Goal: Task Accomplishment & Management: Manage account settings

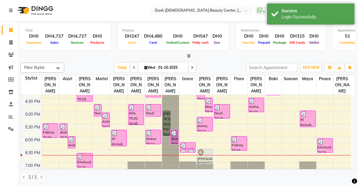
scroll to position [191, 0]
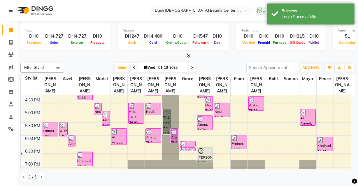
click at [169, 111] on div "[PERSON_NAME], TK18, 05:00 PM-06:00 PM, Relaxing Massage 60 mins" at bounding box center [166, 121] width 7 height 25
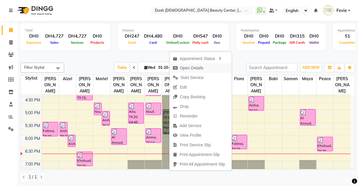
click at [198, 69] on span "Open Details" at bounding box center [192, 68] width 24 height 6
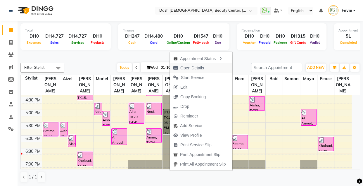
select select "5"
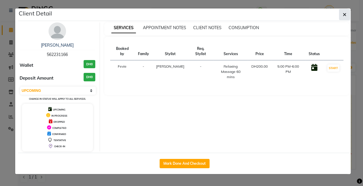
click at [342, 11] on button "button" at bounding box center [344, 14] width 11 height 11
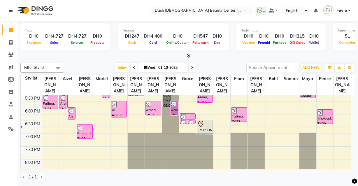
scroll to position [218, 0]
click at [192, 67] on icon at bounding box center [192, 68] width 2 height 4
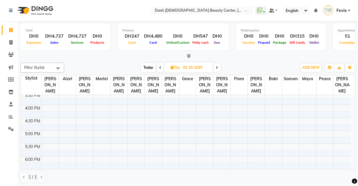
scroll to position [177, 0]
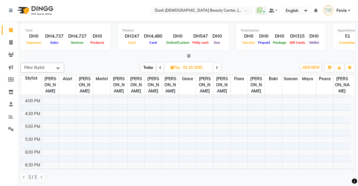
click at [161, 66] on icon at bounding box center [160, 68] width 2 height 4
type input "01-10-2025"
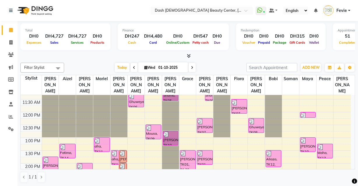
scroll to position [0, 0]
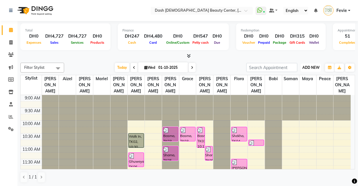
click at [309, 68] on span "ADD NEW" at bounding box center [311, 67] width 17 height 4
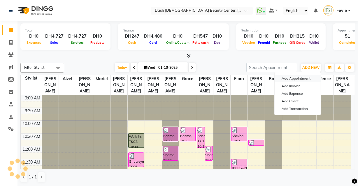
click at [305, 79] on button "Add Appointment" at bounding box center [298, 79] width 46 height 8
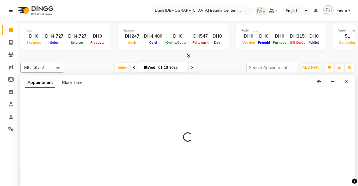
select select "600"
select select "tentative"
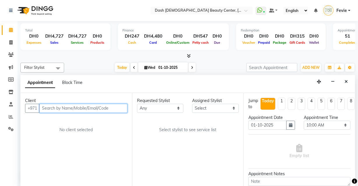
click at [92, 105] on input "text" at bounding box center [83, 108] width 88 height 9
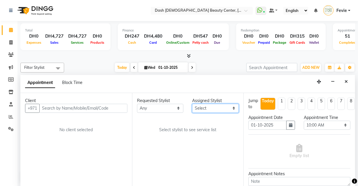
click at [210, 108] on select "Select [PERSON_NAME] [PERSON_NAME] [PERSON_NAME] [PERSON_NAME] [PERSON_NAME] [P…" at bounding box center [215, 108] width 47 height 9
select select "82379"
click at [192, 104] on select "Select [PERSON_NAME] [PERSON_NAME] [PERSON_NAME] [PERSON_NAME] [PERSON_NAME] [P…" at bounding box center [215, 108] width 47 height 9
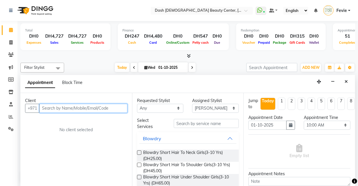
click at [90, 110] on input "text" at bounding box center [83, 108] width 88 height 9
type input "7"
type input "544922229"
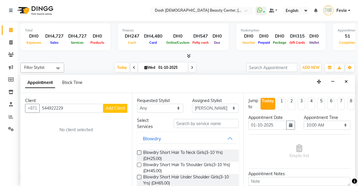
click at [118, 108] on span "Add Client" at bounding box center [116, 108] width 20 height 5
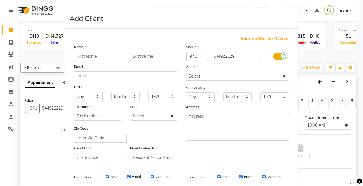
click at [111, 55] on input "text" at bounding box center [97, 56] width 47 height 9
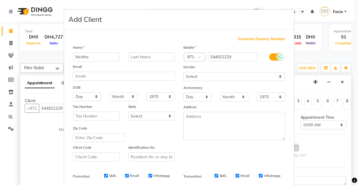
scroll to position [85, 0]
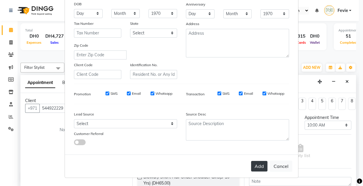
type input "Meitha"
click at [257, 166] on button "Add" at bounding box center [259, 166] width 16 height 11
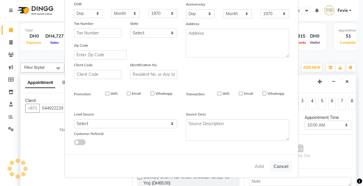
select select
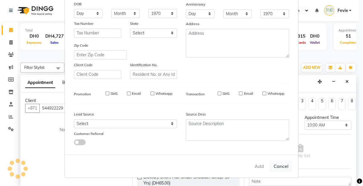
select select
checkbox input "false"
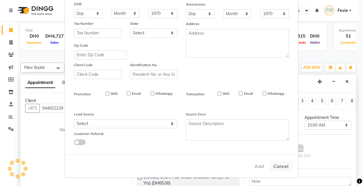
checkbox input "false"
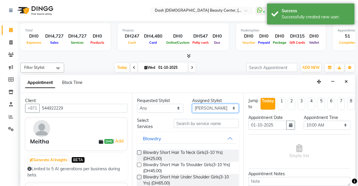
click at [220, 105] on select "Select [PERSON_NAME] [PERSON_NAME] [PERSON_NAME] [PERSON_NAME] [PERSON_NAME] [P…" at bounding box center [215, 108] width 47 height 9
select select "81105"
click at [192, 104] on select "Select [PERSON_NAME] [PERSON_NAME] [PERSON_NAME] [PERSON_NAME] [PERSON_NAME] [P…" at bounding box center [215, 108] width 47 height 9
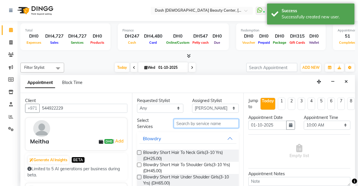
click at [210, 124] on input "text" at bounding box center [206, 123] width 65 height 9
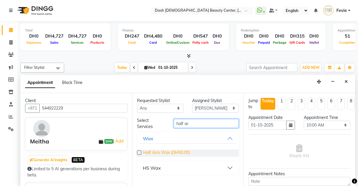
type input "half ar"
click at [143, 154] on span "Half Arm Wax (DH50.00)" at bounding box center [166, 153] width 47 height 7
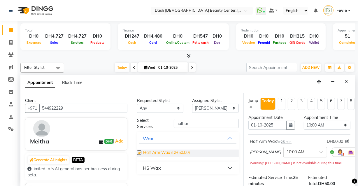
checkbox input "false"
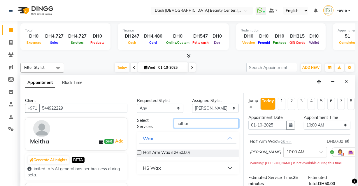
click at [209, 121] on input "half ar" at bounding box center [206, 123] width 65 height 9
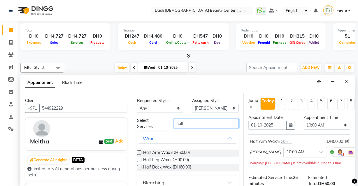
type input "half"
click at [140, 160] on label at bounding box center [139, 160] width 4 height 4
click at [140, 160] on input "checkbox" at bounding box center [139, 161] width 4 height 4
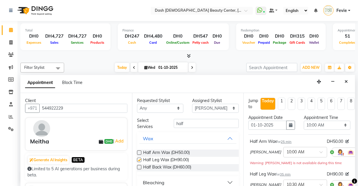
checkbox input "false"
click at [362, 153] on icon at bounding box center [364, 152] width 4 height 4
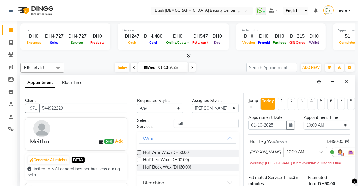
scroll to position [18, 0]
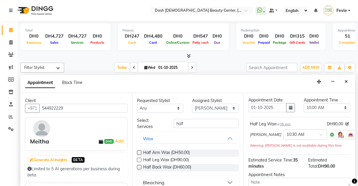
click at [362, 134] on icon at bounding box center [364, 135] width 4 height 4
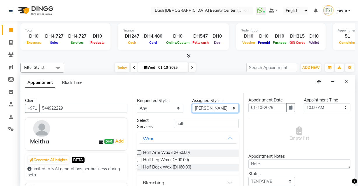
click at [214, 106] on select "Select [PERSON_NAME] [PERSON_NAME] [PERSON_NAME] [PERSON_NAME] [PERSON_NAME] [P…" at bounding box center [215, 108] width 47 height 9
select select "82784"
click at [192, 104] on select "Select [PERSON_NAME] [PERSON_NAME] [PERSON_NAME] [PERSON_NAME] [PERSON_NAME] [P…" at bounding box center [215, 108] width 47 height 9
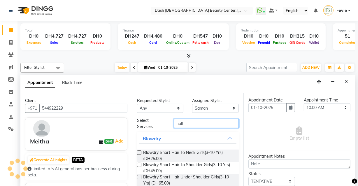
click at [208, 124] on input "half" at bounding box center [206, 123] width 65 height 9
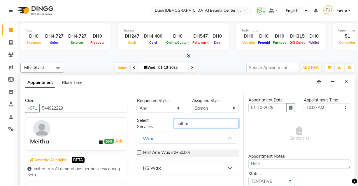
type input "half ar"
click at [140, 152] on label at bounding box center [139, 153] width 4 height 4
click at [140, 152] on input "checkbox" at bounding box center [139, 154] width 4 height 4
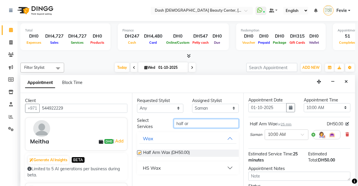
click at [216, 120] on input "half ar" at bounding box center [206, 123] width 65 height 9
checkbox input "false"
type input "half le"
click at [140, 152] on label at bounding box center [139, 153] width 4 height 4
click at [140, 152] on input "checkbox" at bounding box center [139, 154] width 4 height 4
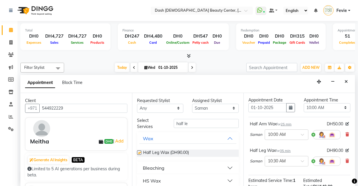
checkbox input "false"
click at [325, 106] on select "Select 10:00 AM 10:15 AM 10:30 AM 10:45 AM 11:00 AM 11:15 AM 11:30 AM 11:45 AM …" at bounding box center [327, 107] width 47 height 9
select select "1140"
click at [304, 103] on select "Select 10:00 AM 10:15 AM 10:30 AM 10:45 AM 11:00 AM 11:15 AM 11:30 AM 11:45 AM …" at bounding box center [327, 107] width 47 height 9
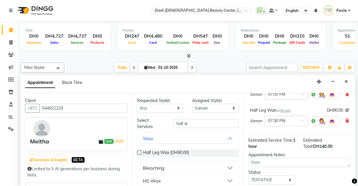
scroll to position [60, 0]
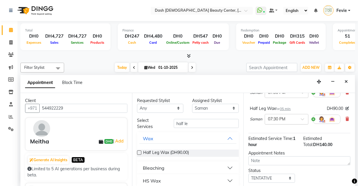
click at [292, 120] on input "text" at bounding box center [281, 119] width 26 height 6
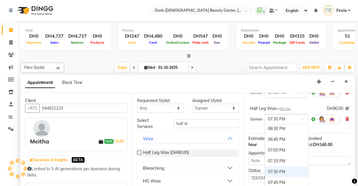
scroll to position [374, 0]
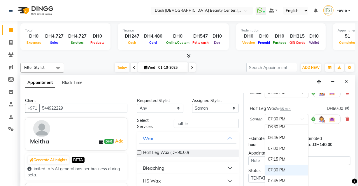
click at [291, 147] on div "07:00 PM" at bounding box center [286, 148] width 43 height 11
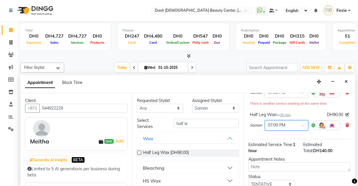
scroll to position [107, 0]
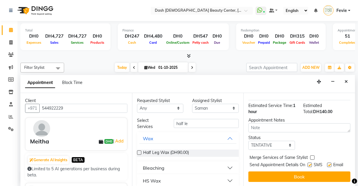
click at [313, 156] on label at bounding box center [313, 158] width 4 height 4
click at [313, 156] on input "checkbox" at bounding box center [313, 158] width 4 height 4
checkbox input "true"
click at [308, 163] on label at bounding box center [310, 165] width 4 height 4
click at [308, 164] on input "checkbox" at bounding box center [310, 166] width 4 height 4
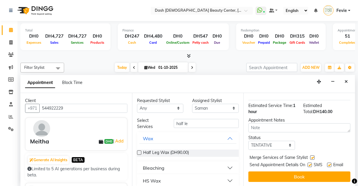
checkbox input "false"
click at [328, 163] on label at bounding box center [330, 165] width 4 height 4
click at [328, 164] on input "checkbox" at bounding box center [330, 166] width 4 height 4
checkbox input "false"
click at [281, 141] on select "Select TENTATIVE CONFIRM CHECK-IN UPCOMING" at bounding box center [272, 145] width 47 height 9
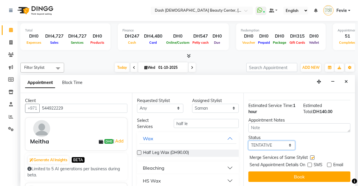
select select "check-in"
click at [249, 141] on select "Select TENTATIVE CONFIRM CHECK-IN UPCOMING" at bounding box center [272, 145] width 47 height 9
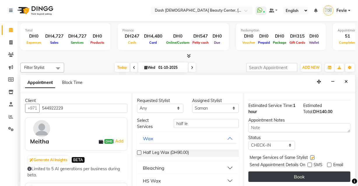
click at [297, 177] on button "Book" at bounding box center [300, 177] width 102 height 11
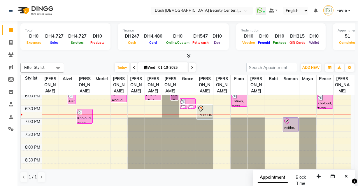
scroll to position [234, 0]
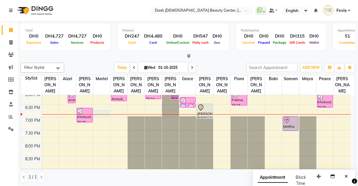
click at [110, 110] on div at bounding box center [101, 113] width 17 height 6
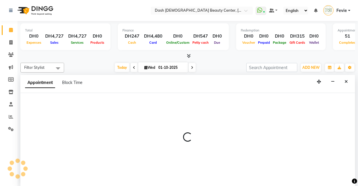
select select "81108"
select select "1125"
select select "tentative"
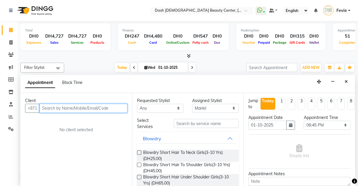
click at [72, 110] on input "text" at bounding box center [83, 108] width 88 height 9
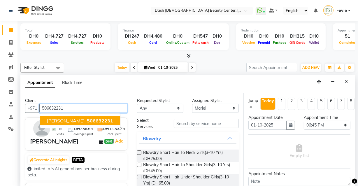
click at [87, 123] on span "506632231" at bounding box center [100, 121] width 26 height 6
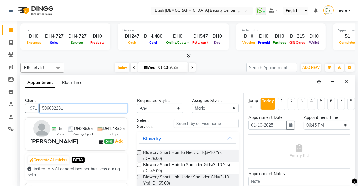
type input "506632231"
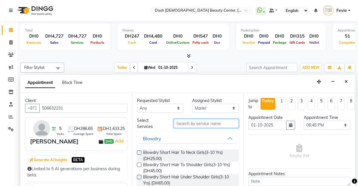
click at [199, 121] on input "text" at bounding box center [206, 123] width 65 height 9
click at [206, 125] on input "text" at bounding box center [206, 123] width 65 height 9
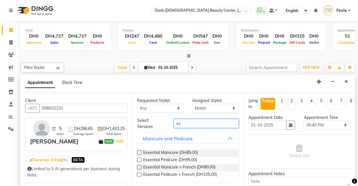
type input "e"
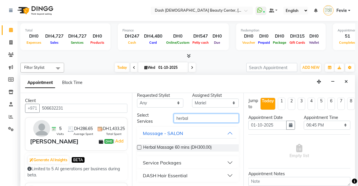
type input "herbal"
click at [207, 176] on button "DASH Hair Essential" at bounding box center [189, 175] width 98 height 11
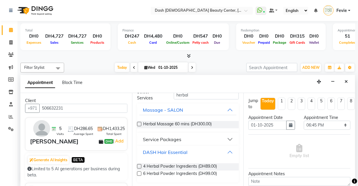
scroll to position [29, 0]
click at [139, 166] on label at bounding box center [139, 166] width 4 height 4
click at [139, 166] on input "checkbox" at bounding box center [139, 167] width 4 height 4
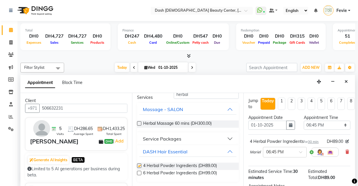
checkbox input "false"
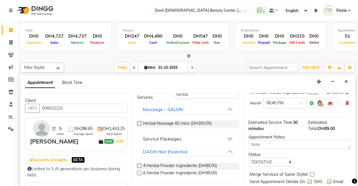
scroll to position [81, 0]
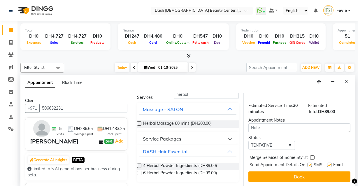
click at [312, 156] on label at bounding box center [313, 158] width 4 height 4
click at [312, 156] on input "checkbox" at bounding box center [313, 158] width 4 height 4
checkbox input "true"
click at [309, 163] on label at bounding box center [310, 165] width 4 height 4
click at [309, 164] on input "checkbox" at bounding box center [310, 166] width 4 height 4
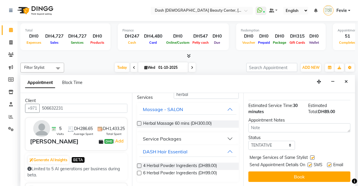
checkbox input "false"
click at [328, 163] on label at bounding box center [330, 165] width 4 height 4
click at [328, 164] on input "checkbox" at bounding box center [330, 166] width 4 height 4
checkbox input "false"
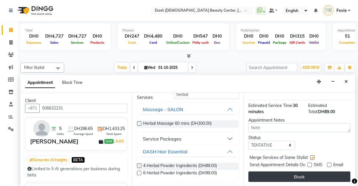
click at [319, 174] on button "Book" at bounding box center [300, 177] width 102 height 11
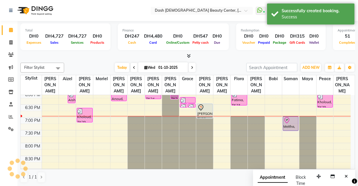
scroll to position [0, 0]
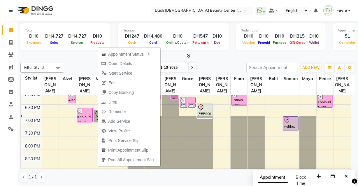
click at [228, 62] on div "Filter Stylist Select All [PERSON_NAME] [PERSON_NAME] [PERSON_NAME] [PERSON_NAM…" at bounding box center [187, 122] width 335 height 125
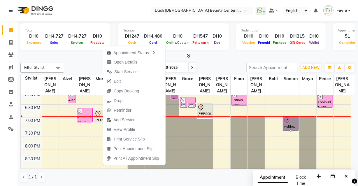
click at [294, 116] on link "Meitha, TK30, 07:00 PM-07:35 PM, Half Arm Wax,Half Leg Wax" at bounding box center [291, 123] width 16 height 15
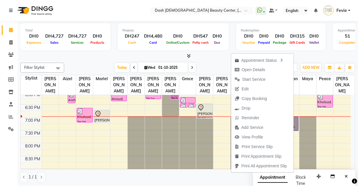
click at [214, 61] on div "Filter Stylist Select All [PERSON_NAME] [PERSON_NAME] [PERSON_NAME] [PERSON_NAM…" at bounding box center [187, 122] width 335 height 125
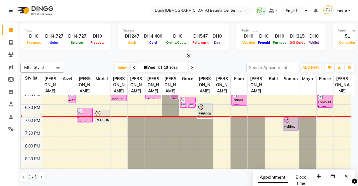
click at [102, 111] on div at bounding box center [102, 114] width 15 height 7
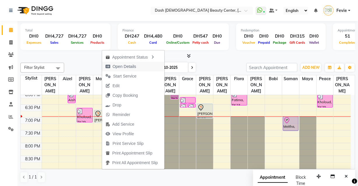
click at [131, 62] on span "Open Details" at bounding box center [121, 67] width 38 height 10
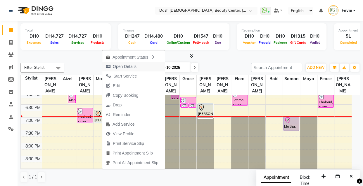
select select "7"
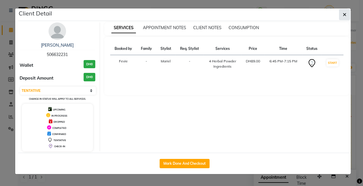
click at [344, 13] on icon "button" at bounding box center [344, 14] width 4 height 5
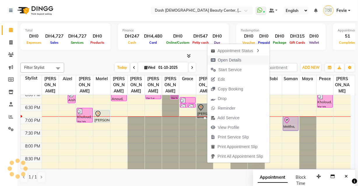
click at [236, 61] on span "Open Details" at bounding box center [230, 60] width 24 height 6
select select "7"
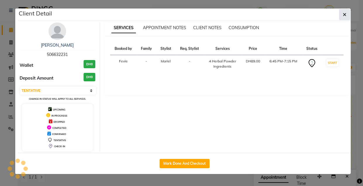
click at [339, 11] on button "button" at bounding box center [344, 14] width 11 height 11
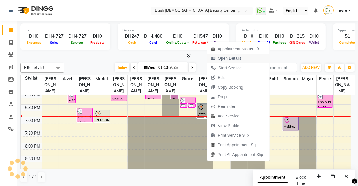
click at [241, 57] on span "Open Details" at bounding box center [230, 58] width 24 height 6
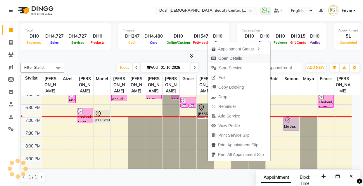
select select "7"
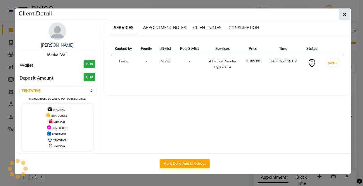
click at [348, 16] on button "button" at bounding box center [344, 14] width 11 height 11
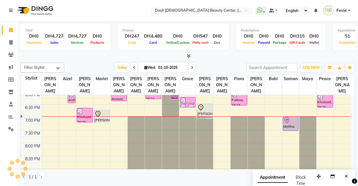
click at [290, 120] on div "Meitha, TK30, 07:00 PM-07:35 PM, Half Arm Wax,Half Leg Wax" at bounding box center [290, 124] width 15 height 14
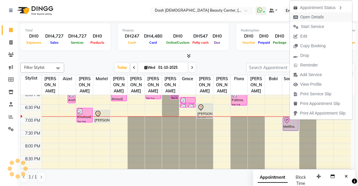
click at [321, 15] on span "Open Details" at bounding box center [313, 17] width 24 height 6
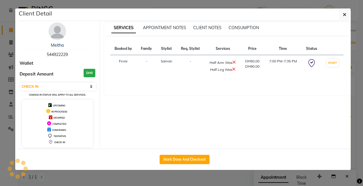
select select "7"
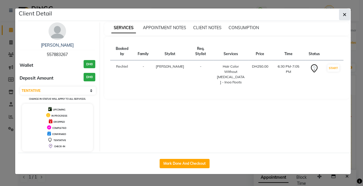
click at [348, 12] on button "button" at bounding box center [344, 14] width 11 height 11
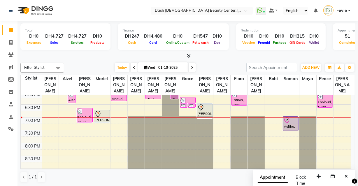
click at [98, 111] on icon at bounding box center [98, 114] width 7 height 7
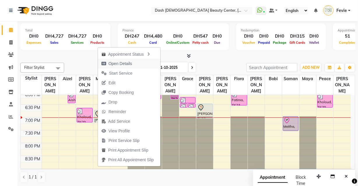
click at [135, 66] on span "Open Details" at bounding box center [117, 64] width 38 height 10
select select "7"
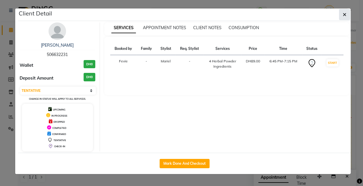
click at [344, 15] on icon "button" at bounding box center [344, 14] width 4 height 5
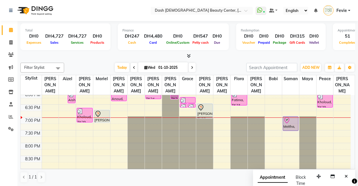
click at [100, 112] on div "[PERSON_NAME], TK31, 06:45 PM-07:15 PM, 4 Herbal Powder Ingredients" at bounding box center [101, 116] width 15 height 12
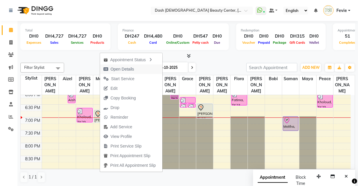
click at [133, 71] on span "Open Details" at bounding box center [123, 69] width 24 height 6
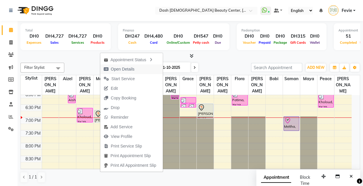
select select "7"
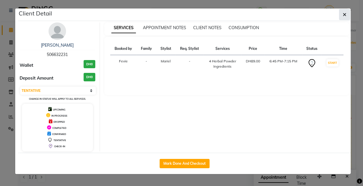
click at [343, 16] on icon "button" at bounding box center [344, 14] width 4 height 5
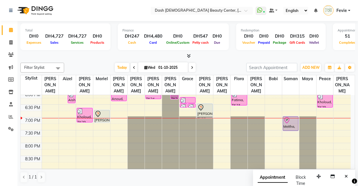
click at [98, 112] on div "[PERSON_NAME], TK31, 06:45 PM-07:15 PM, 4 Herbal Powder Ingredients" at bounding box center [101, 116] width 15 height 12
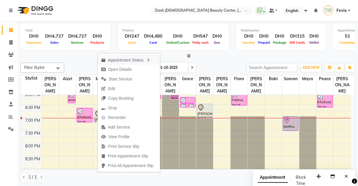
click at [138, 60] on div "Appointment Status" at bounding box center [129, 60] width 62 height 10
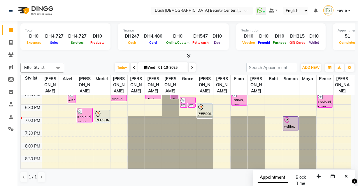
click at [98, 111] on icon at bounding box center [98, 114] width 7 height 7
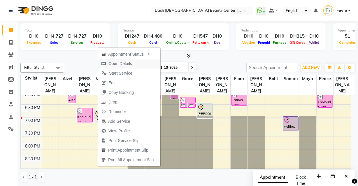
click at [137, 65] on button "Open Details" at bounding box center [129, 64] width 62 height 10
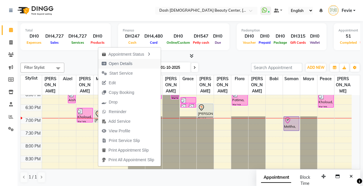
select select "7"
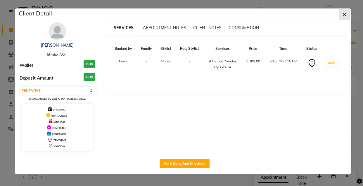
click at [341, 15] on button "button" at bounding box center [344, 14] width 11 height 11
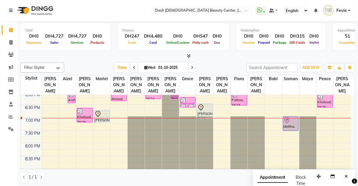
click at [100, 113] on div "[PERSON_NAME], TK31, 06:45 PM-07:15 PM, 4 Herbal Powder Ingredients" at bounding box center [101, 116] width 15 height 12
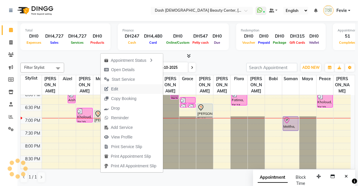
click at [135, 91] on button "Edit" at bounding box center [132, 89] width 62 height 10
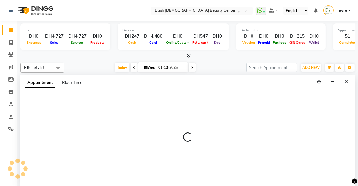
select select "tentative"
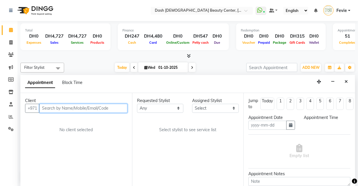
type input "01-10-2025"
select select "1125"
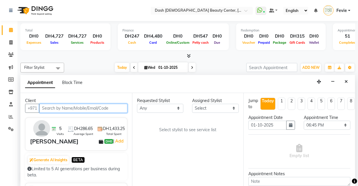
select select "81108"
select select "4202"
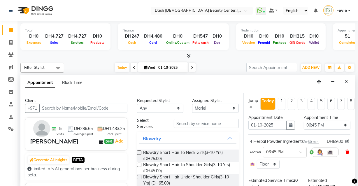
click at [346, 154] on icon at bounding box center [348, 152] width 4 height 4
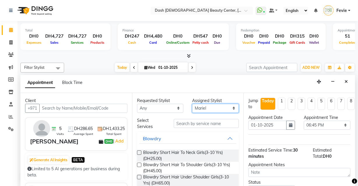
click at [211, 107] on select "Select [PERSON_NAME] [PERSON_NAME] [PERSON_NAME] [PERSON_NAME] [PERSON_NAME] [P…" at bounding box center [215, 108] width 47 height 9
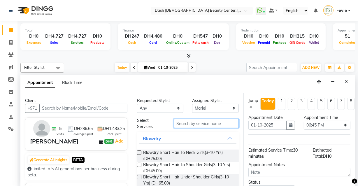
click at [204, 123] on input "text" at bounding box center [206, 123] width 65 height 9
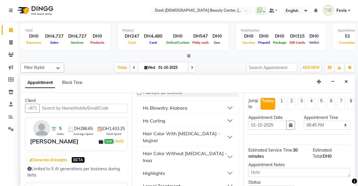
scroll to position [61, 0]
type input "250"
click at [231, 133] on button "Hair Color With [MEDICAL_DATA] - Majirel" at bounding box center [189, 137] width 98 height 18
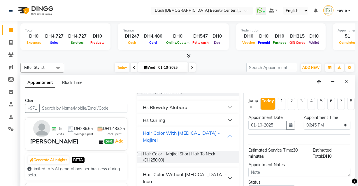
click at [217, 132] on div "Hair Color With [MEDICAL_DATA] - Majirel" at bounding box center [185, 137] width 85 height 14
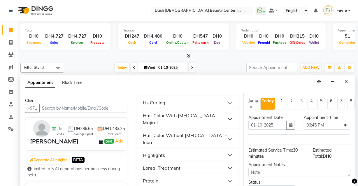
scroll to position [78, 0]
click at [225, 163] on button "Loreal Treatment" at bounding box center [189, 168] width 98 height 11
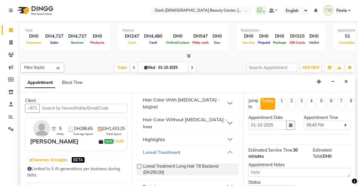
scroll to position [94, 0]
click at [140, 164] on label at bounding box center [139, 166] width 4 height 4
click at [140, 165] on input "checkbox" at bounding box center [139, 167] width 4 height 4
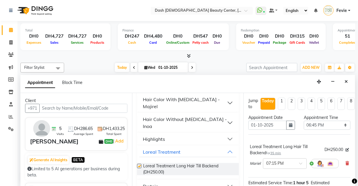
checkbox input "false"
click at [287, 164] on input "text" at bounding box center [280, 163] width 26 height 6
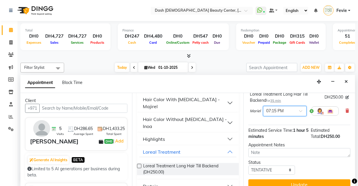
scroll to position [64, 0]
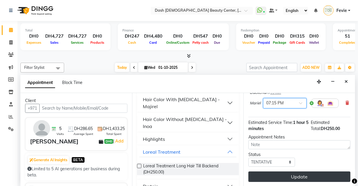
click at [298, 175] on button "Update" at bounding box center [300, 177] width 102 height 11
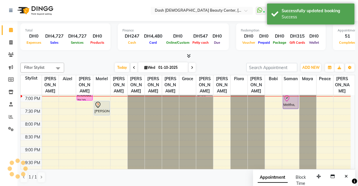
scroll to position [0, 0]
click at [104, 102] on div "[PERSON_NAME], TK31, 07:15 PM-07:50 PM, Loreal Treatment Long Hair Till Backend" at bounding box center [101, 108] width 15 height 14
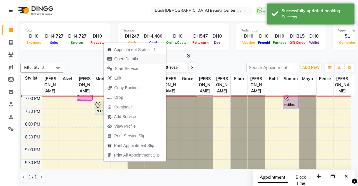
click at [134, 60] on span "Open Details" at bounding box center [126, 59] width 24 height 6
select select "7"
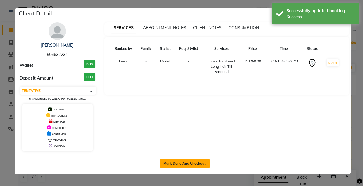
click at [193, 163] on button "Mark Done And Checkout" at bounding box center [184, 163] width 50 height 9
select select "service"
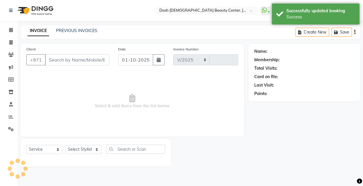
select select "8372"
type input "4442"
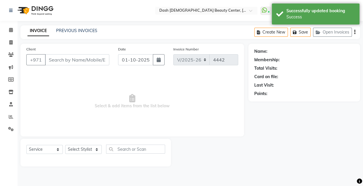
type input "506632231"
select select "81108"
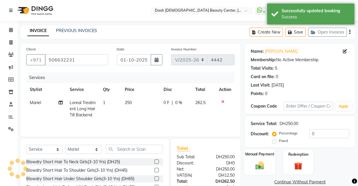
click at [262, 165] on img at bounding box center [260, 166] width 14 height 10
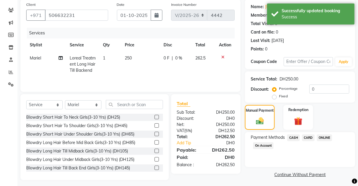
click at [309, 137] on span "CARD" at bounding box center [308, 138] width 13 height 7
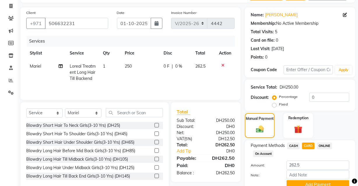
scroll to position [33, 0]
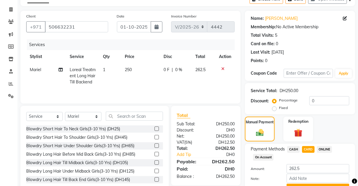
click at [132, 72] on td "250" at bounding box center [140, 75] width 39 height 25
select select "81108"
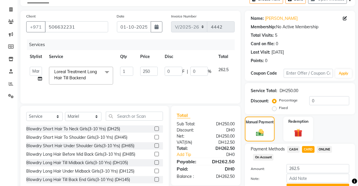
click at [95, 74] on span "Loreal Treatment Long Hair Till Backend" at bounding box center [75, 74] width 43 height 11
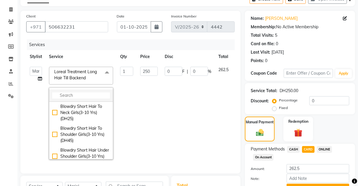
click at [90, 94] on input "multiselect-search" at bounding box center [81, 96] width 58 height 6
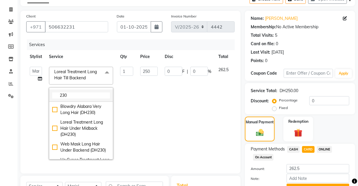
type input "230"
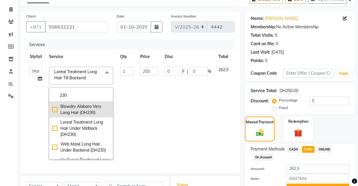
click at [56, 110] on div "Blowdry Alabara Very Long Hair (DH230)" at bounding box center [81, 110] width 58 height 12
checkbox input "true"
type input "230"
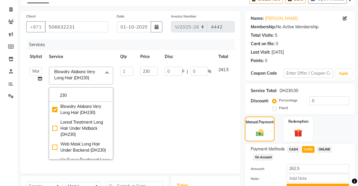
click at [170, 121] on td "0 F | 0 %" at bounding box center [188, 113] width 54 height 100
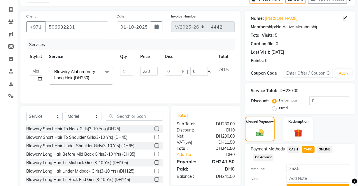
click at [295, 149] on span "CASH" at bounding box center [294, 149] width 13 height 7
type input "241.5"
click at [308, 150] on span "CARD" at bounding box center [308, 149] width 13 height 7
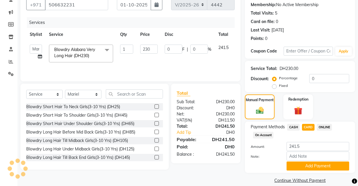
scroll to position [55, 0]
click at [325, 163] on button "Add Payment" at bounding box center [318, 165] width 63 height 9
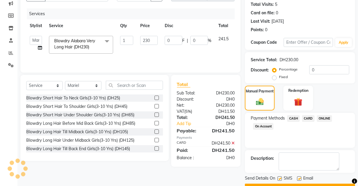
scroll to position [79, 0]
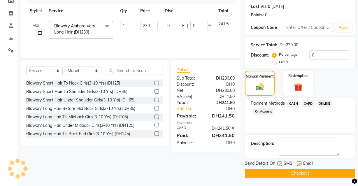
click at [305, 176] on button "Checkout" at bounding box center [300, 173] width 110 height 9
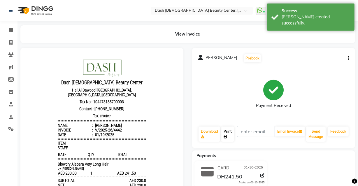
click at [226, 137] on icon at bounding box center [226, 137] width 4 height 4
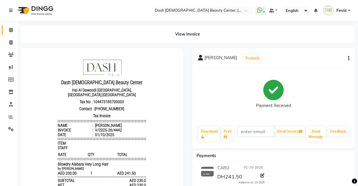
click at [11, 30] on icon at bounding box center [11, 30] width 4 height 4
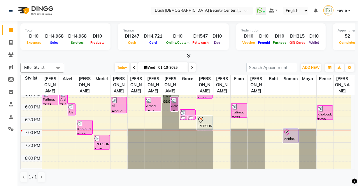
scroll to position [225, 0]
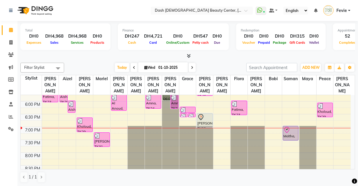
click at [289, 128] on div "Meitha, TK30, 07:00 PM-07:35 PM, Half Arm Wax,Half Leg Wax" at bounding box center [290, 133] width 15 height 14
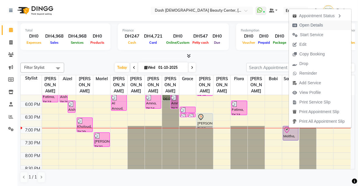
click at [309, 23] on span "Open Details" at bounding box center [312, 25] width 24 height 6
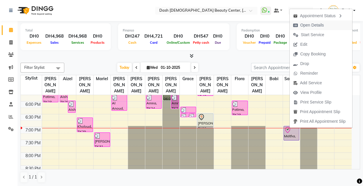
select select "8"
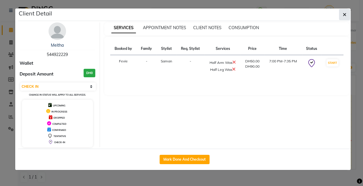
click at [339, 17] on button "button" at bounding box center [344, 14] width 11 height 11
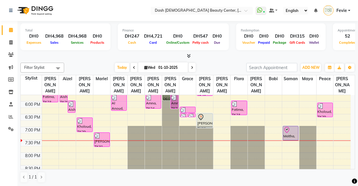
click at [193, 69] on icon at bounding box center [192, 68] width 2 height 4
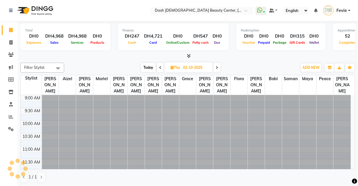
scroll to position [256, 0]
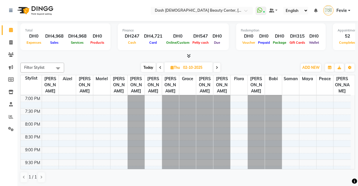
click at [160, 67] on icon at bounding box center [160, 68] width 2 height 4
type input "01-10-2025"
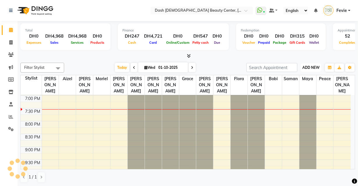
click at [315, 66] on span "ADD NEW" at bounding box center [311, 67] width 17 height 4
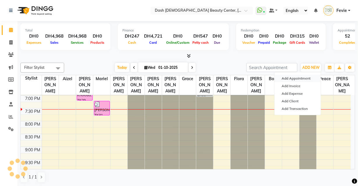
click at [300, 77] on button "Add Appointment" at bounding box center [298, 79] width 46 height 8
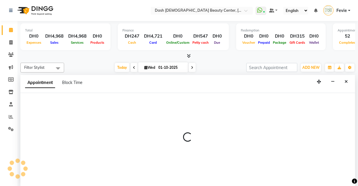
scroll to position [0, 0]
select select "600"
select select "tentative"
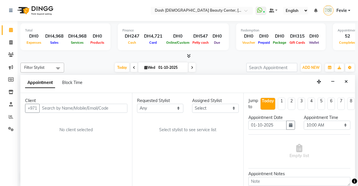
click at [83, 107] on input "text" at bounding box center [83, 108] width 88 height 9
click at [79, 105] on input "text" at bounding box center [83, 108] width 88 height 9
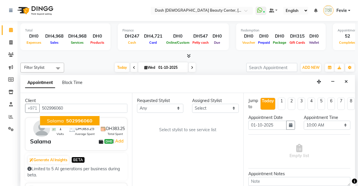
type input "502996060"
click at [192, 99] on div "Assigned Stylist Select [PERSON_NAME] [PERSON_NAME] [PERSON_NAME] [PERSON_NAME]…" at bounding box center [215, 105] width 55 height 15
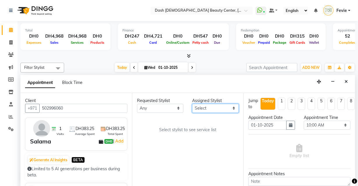
click at [214, 111] on select "Select [PERSON_NAME] [PERSON_NAME] [PERSON_NAME] [PERSON_NAME] [PERSON_NAME] [P…" at bounding box center [215, 108] width 47 height 9
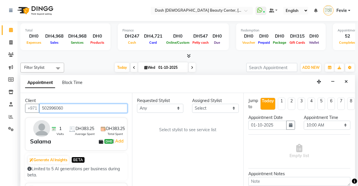
click at [64, 107] on input "502996060" at bounding box center [83, 108] width 88 height 9
click at [58, 106] on input "502996060" at bounding box center [83, 108] width 88 height 9
click at [47, 106] on input "502996060" at bounding box center [83, 108] width 88 height 9
click at [51, 106] on input "502996060" at bounding box center [83, 108] width 88 height 9
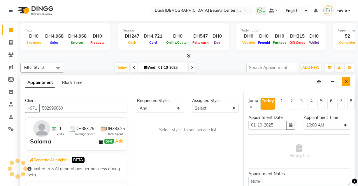
click at [346, 81] on icon "Close" at bounding box center [346, 82] width 3 height 4
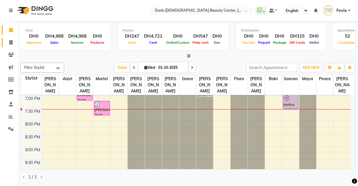
click at [6, 42] on span at bounding box center [11, 42] width 10 height 7
select select "service"
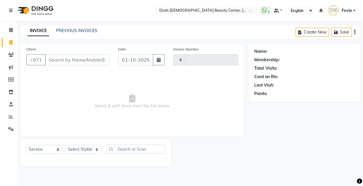
type input "4443"
select select "8372"
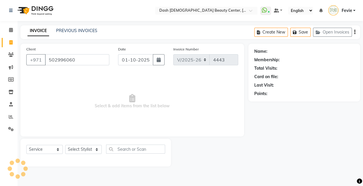
type input "502996060"
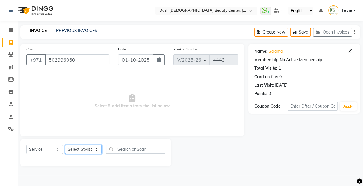
click at [83, 148] on select "Select Stylist [PERSON_NAME] [PERSON_NAME] [PERSON_NAME] [PERSON_NAME] [PERSON_…" at bounding box center [83, 149] width 36 height 9
select select "81106"
click at [65, 145] on select "Select Stylist [PERSON_NAME] [PERSON_NAME] [PERSON_NAME] [PERSON_NAME] [PERSON_…" at bounding box center [83, 149] width 36 height 9
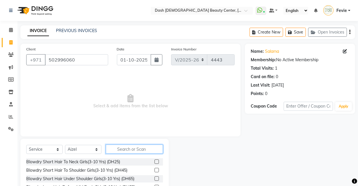
click at [147, 148] on input "text" at bounding box center [134, 149] width 57 height 9
type input "g"
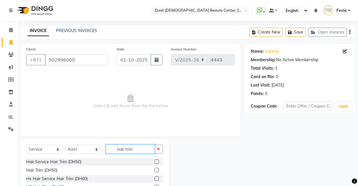
type input "hair trim"
click at [157, 170] on label at bounding box center [157, 170] width 4 height 4
click at [157, 170] on input "checkbox" at bounding box center [157, 171] width 4 height 4
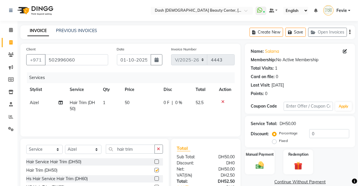
checkbox input "false"
click at [260, 169] on img at bounding box center [259, 166] width 13 height 10
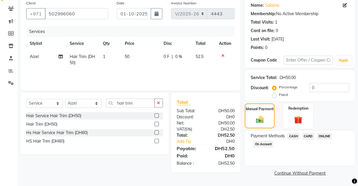
click at [307, 134] on span "CARD" at bounding box center [308, 136] width 13 height 7
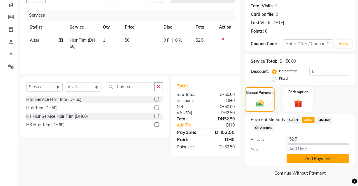
click at [306, 158] on button "Add Payment" at bounding box center [318, 158] width 63 height 9
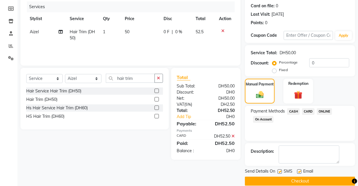
scroll to position [79, 0]
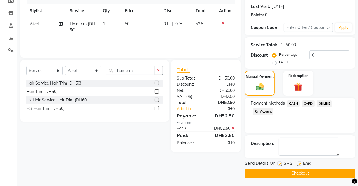
click at [297, 175] on button "Checkout" at bounding box center [300, 173] width 110 height 9
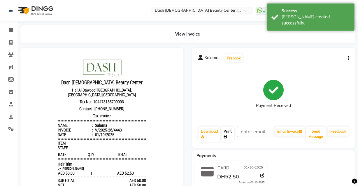
click at [226, 135] on icon at bounding box center [226, 137] width 4 height 4
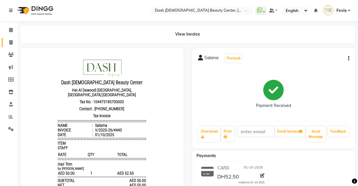
click at [12, 42] on icon at bounding box center [10, 42] width 3 height 4
select select "service"
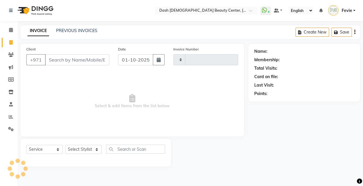
type input "4444"
select select "8372"
click at [9, 30] on icon at bounding box center [11, 30] width 4 height 4
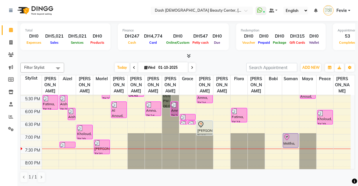
scroll to position [230, 0]
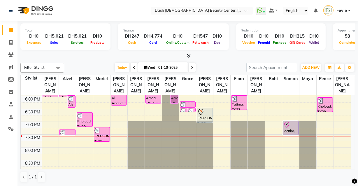
click at [291, 121] on div at bounding box center [291, 124] width 15 height 7
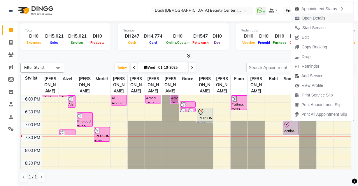
click at [316, 20] on span "Open Details" at bounding box center [314, 18] width 24 height 6
select select "8"
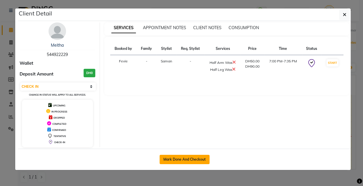
click at [199, 163] on button "Mark Done And Checkout" at bounding box center [184, 159] width 50 height 9
select select "service"
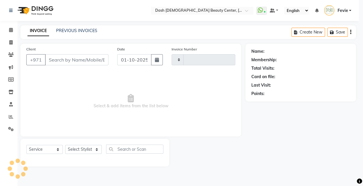
type input "4444"
select select "8372"
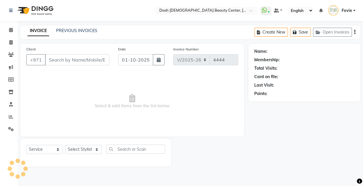
type input "544922229"
select select "82784"
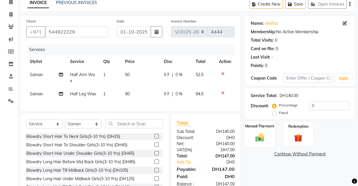
click at [262, 146] on div "Manual Payment" at bounding box center [260, 134] width 31 height 26
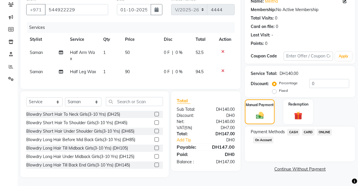
click at [308, 129] on span "CARD" at bounding box center [308, 132] width 13 height 7
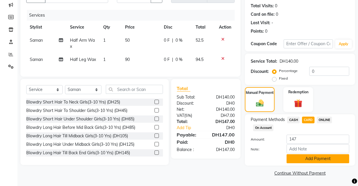
click at [309, 154] on button "Add Payment" at bounding box center [318, 158] width 63 height 9
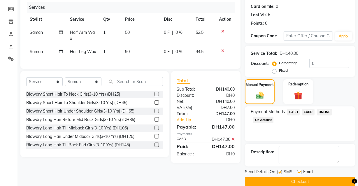
scroll to position [79, 0]
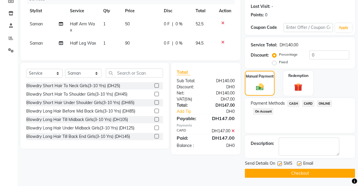
click at [296, 173] on button "Checkout" at bounding box center [300, 173] width 110 height 9
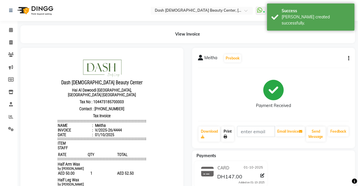
click at [231, 140] on link "Print" at bounding box center [228, 134] width 13 height 15
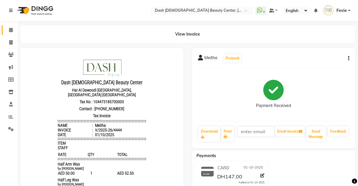
click at [9, 32] on icon at bounding box center [11, 30] width 4 height 4
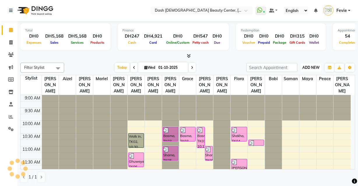
click at [306, 67] on span "ADD NEW" at bounding box center [311, 67] width 17 height 4
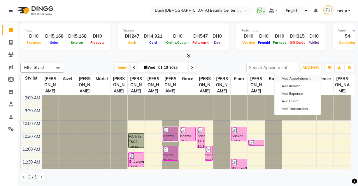
click at [293, 76] on button "Add Appointment" at bounding box center [298, 79] width 46 height 8
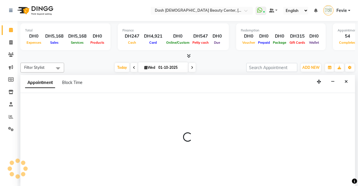
select select "600"
select select "tentative"
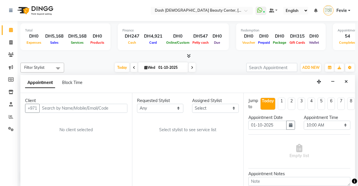
click at [83, 109] on input "text" at bounding box center [83, 108] width 88 height 9
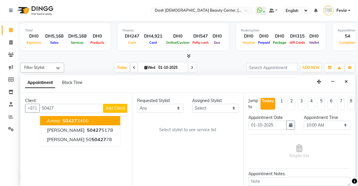
click at [77, 120] on ngb-highlight "50427 3400" at bounding box center [74, 121] width 27 height 6
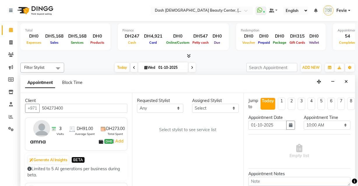
type input "504273400"
click at [215, 111] on select "Select [PERSON_NAME] [PERSON_NAME] [PERSON_NAME] [PERSON_NAME] [PERSON_NAME] [P…" at bounding box center [215, 108] width 47 height 9
select select "81105"
click at [192, 104] on select "Select [PERSON_NAME] [PERSON_NAME] [PERSON_NAME] [PERSON_NAME] [PERSON_NAME] [P…" at bounding box center [215, 108] width 47 height 9
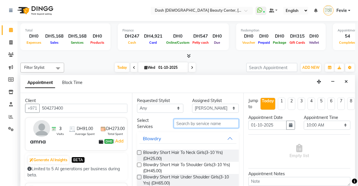
click at [203, 121] on input "text" at bounding box center [206, 123] width 65 height 9
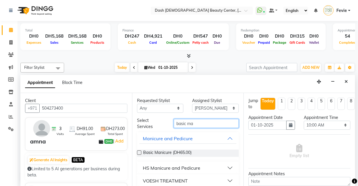
type input "basic ma"
click at [140, 152] on label at bounding box center [139, 153] width 4 height 4
click at [140, 152] on input "checkbox" at bounding box center [139, 154] width 4 height 4
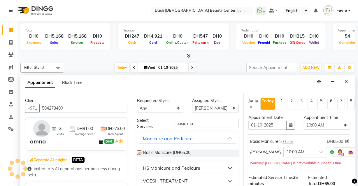
checkbox input "false"
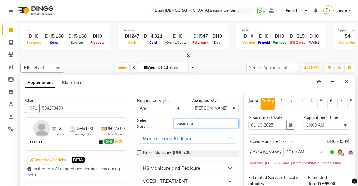
click at [191, 122] on input "basic ma" at bounding box center [206, 123] width 65 height 9
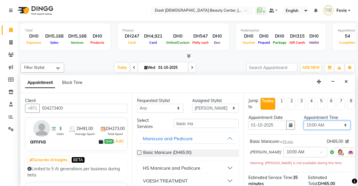
click at [322, 125] on select "Select 10:00 AM 10:15 AM 10:30 AM 10:45 AM 11:00 AM 11:15 AM 11:30 AM 11:45 AM …" at bounding box center [327, 125] width 47 height 9
select select "1200"
click at [304, 121] on select "Select 10:00 AM 10:15 AM 10:30 AM 10:45 AM 11:00 AM 11:15 AM 11:30 AM 11:45 AM …" at bounding box center [327, 125] width 47 height 9
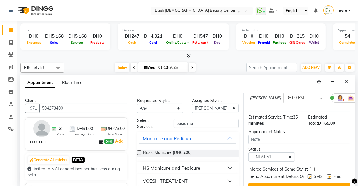
scroll to position [76, 0]
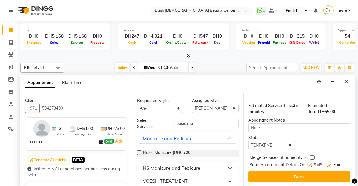
click at [312, 156] on label at bounding box center [313, 158] width 4 height 4
click at [312, 156] on input "checkbox" at bounding box center [313, 158] width 4 height 4
checkbox input "true"
click at [309, 163] on label at bounding box center [310, 165] width 4 height 4
click at [309, 164] on input "checkbox" at bounding box center [310, 166] width 4 height 4
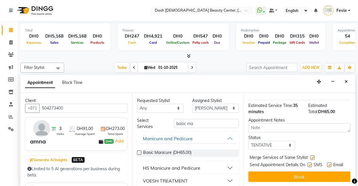
checkbox input "false"
click at [328, 163] on label at bounding box center [330, 165] width 4 height 4
click at [328, 164] on input "checkbox" at bounding box center [330, 166] width 4 height 4
checkbox input "false"
click at [279, 141] on select "Select TENTATIVE CONFIRM CHECK-IN UPCOMING" at bounding box center [272, 145] width 47 height 9
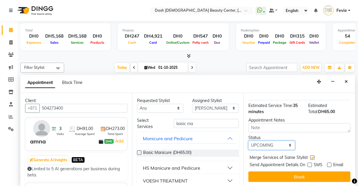
click at [249, 141] on select "Select TENTATIVE CONFIRM CHECK-IN UPCOMING" at bounding box center [272, 145] width 47 height 9
click at [289, 141] on select "Select TENTATIVE CONFIRM CHECK-IN UPCOMING" at bounding box center [272, 145] width 47 height 9
select select "check-in"
click at [249, 141] on select "Select TENTATIVE CONFIRM CHECK-IN UPCOMING" at bounding box center [272, 145] width 47 height 9
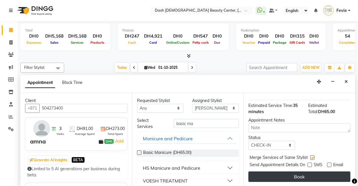
click at [295, 175] on button "Book" at bounding box center [300, 177] width 102 height 11
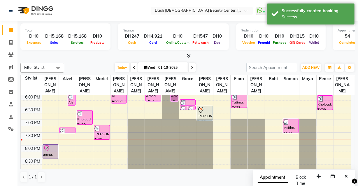
scroll to position [216, 0]
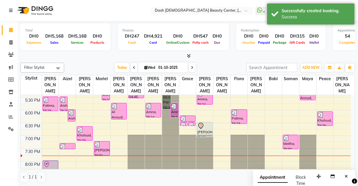
click at [52, 166] on div "amna, TK33, 08:00 PM-08:35 PM, Basic Manicure" at bounding box center [50, 168] width 15 height 14
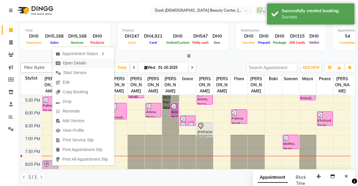
click at [85, 63] on span "Open Details" at bounding box center [75, 63] width 24 height 6
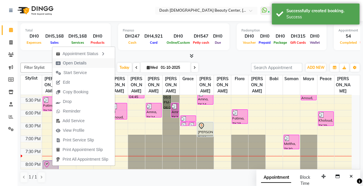
select select "8"
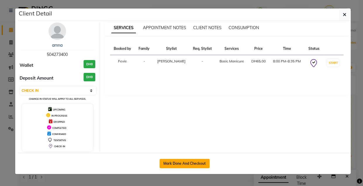
click at [189, 163] on button "Mark Done And Checkout" at bounding box center [184, 163] width 50 height 9
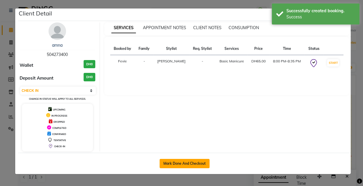
select select "service"
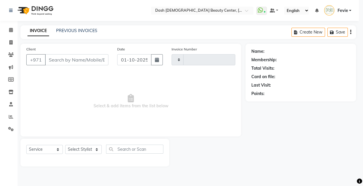
type input "4445"
select select "8372"
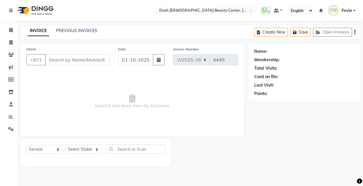
type input "504273400"
select select "81105"
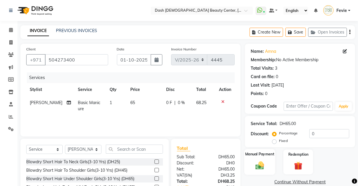
click at [258, 163] on img at bounding box center [260, 166] width 14 height 10
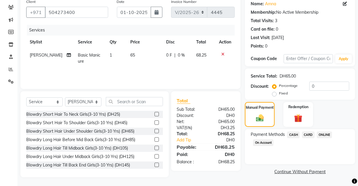
click at [308, 136] on span "CARD" at bounding box center [308, 135] width 13 height 7
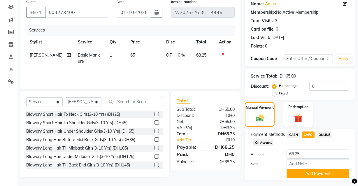
scroll to position [62, 0]
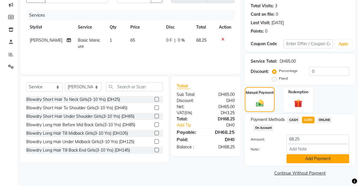
click at [315, 163] on button "Add Payment" at bounding box center [318, 158] width 63 height 9
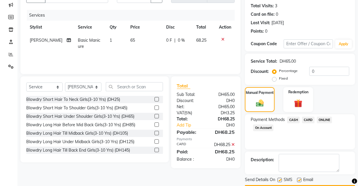
scroll to position [79, 0]
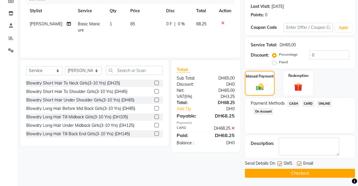
click at [282, 175] on button "Checkout" at bounding box center [300, 173] width 110 height 9
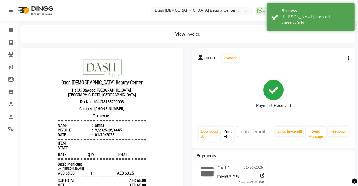
click at [230, 137] on link "Print" at bounding box center [228, 134] width 13 height 15
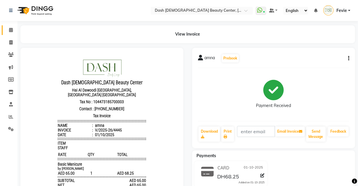
click at [12, 29] on icon at bounding box center [11, 30] width 4 height 4
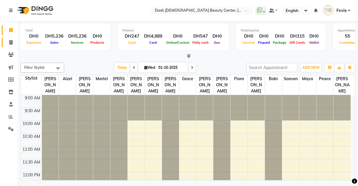
click at [12, 43] on icon at bounding box center [10, 42] width 3 height 4
select select "service"
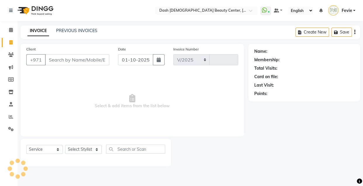
select select "8372"
type input "4446"
click at [88, 146] on select "Select Stylist" at bounding box center [83, 149] width 36 height 9
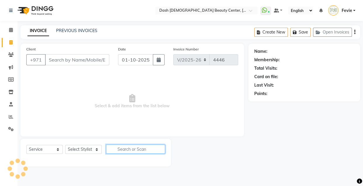
click at [146, 151] on input "text" at bounding box center [135, 149] width 59 height 9
type input "butt wa"
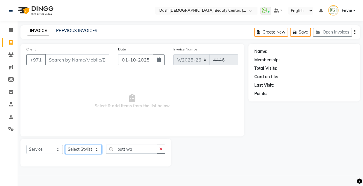
click at [85, 149] on select "Select Stylist [PERSON_NAME] [PERSON_NAME] [PERSON_NAME] [PERSON_NAME] [PERSON_…" at bounding box center [83, 149] width 36 height 9
select select "82785"
click at [65, 145] on select "Select Stylist [PERSON_NAME] [PERSON_NAME] [PERSON_NAME] [PERSON_NAME] [PERSON_…" at bounding box center [83, 149] width 36 height 9
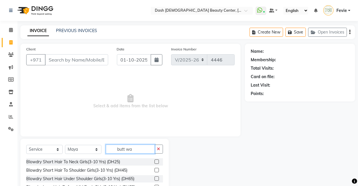
click at [141, 151] on input "butt wa" at bounding box center [130, 149] width 49 height 9
type input "butt wax"
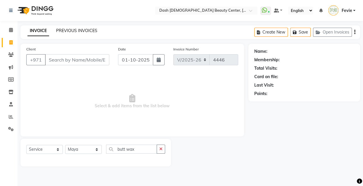
click at [83, 30] on link "PREVIOUS INVOICES" at bounding box center [76, 30] width 41 height 5
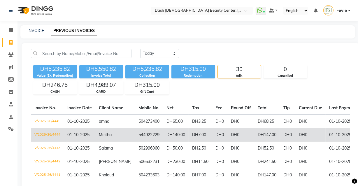
click at [63, 134] on td "V/2025-26/4444" at bounding box center [47, 134] width 33 height 13
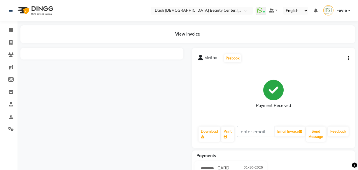
click at [349, 58] on icon "button" at bounding box center [349, 58] width 1 height 0
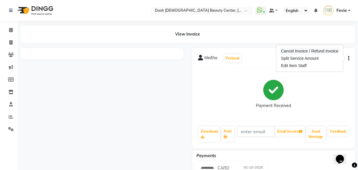
click at [307, 52] on div "Cancel Invoice / Refund Invoice" at bounding box center [310, 51] width 60 height 7
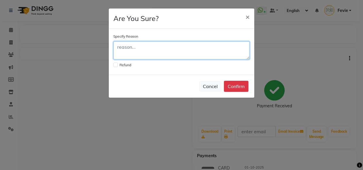
click at [180, 50] on textarea at bounding box center [181, 50] width 136 height 18
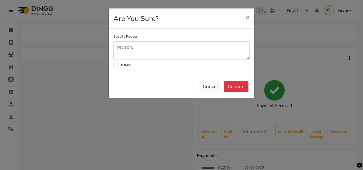
click at [116, 65] on label at bounding box center [115, 65] width 4 height 4
click at [116, 65] on input "checkbox" at bounding box center [115, 64] width 4 height 4
checkbox input "true"
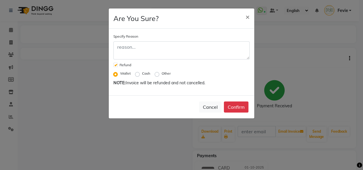
click at [161, 74] on label "Other" at bounding box center [165, 73] width 9 height 5
click at [157, 74] on input "Other" at bounding box center [158, 74] width 4 height 4
radio input "true"
click at [116, 65] on label at bounding box center [115, 65] width 4 height 4
click at [116, 65] on input "checkbox" at bounding box center [115, 64] width 4 height 4
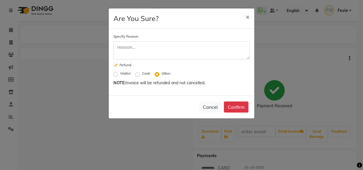
checkbox input "false"
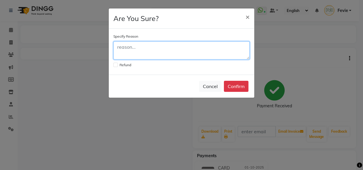
click at [144, 50] on textarea at bounding box center [181, 50] width 136 height 18
type textarea "Change service"
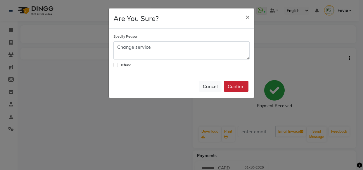
click at [242, 86] on button "Confirm" at bounding box center [236, 86] width 25 height 11
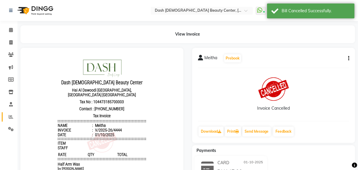
click at [11, 117] on icon at bounding box center [11, 117] width 4 height 4
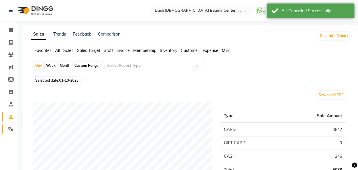
click at [10, 130] on icon at bounding box center [11, 129] width 6 height 4
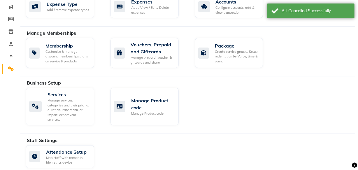
scroll to position [64, 0]
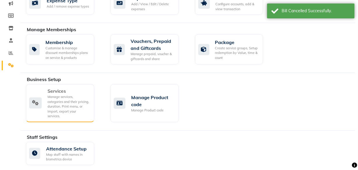
click at [74, 108] on div "Manage services, categories and their pricing, duration. Print menu, or import,…" at bounding box center [69, 107] width 42 height 24
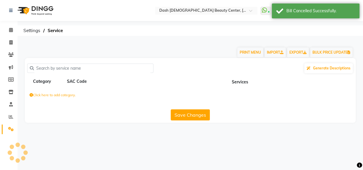
click at [114, 69] on input "text" at bounding box center [92, 68] width 117 height 9
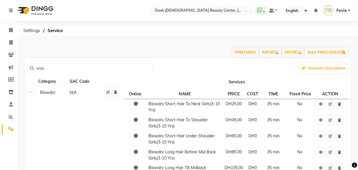
type input "wax"
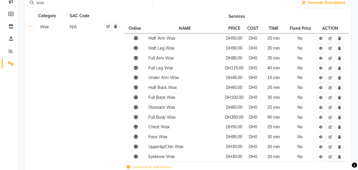
scroll to position [69, 0]
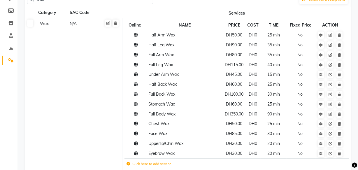
click at [144, 163] on label "Click here to add service" at bounding box center [149, 163] width 45 height 5
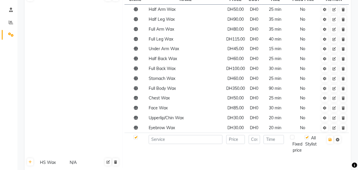
scroll to position [113, 0]
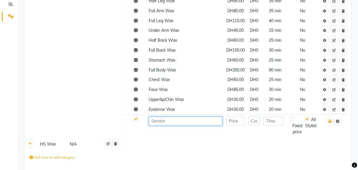
click at [170, 121] on input at bounding box center [186, 121] width 74 height 9
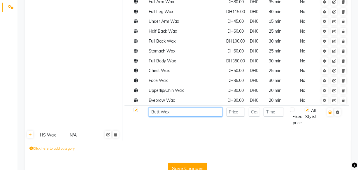
scroll to position [137, 0]
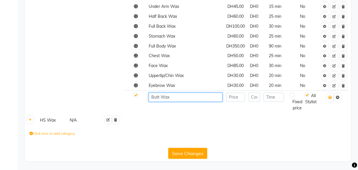
type input "Butt Wax"
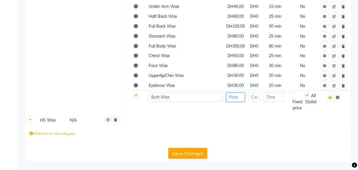
click at [241, 99] on input "number" at bounding box center [236, 97] width 19 height 9
type input "45"
click at [278, 97] on input "number" at bounding box center [274, 97] width 20 height 9
type input "15"
click at [329, 96] on icon "button" at bounding box center [330, 98] width 3 height 4
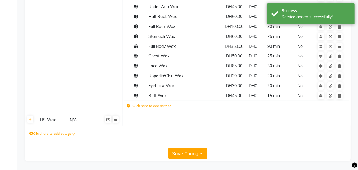
scroll to position [137, 0]
click at [197, 158] on button "Save Changes" at bounding box center [187, 153] width 39 height 11
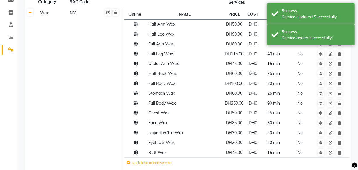
scroll to position [0, 0]
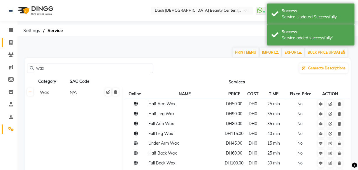
click at [10, 40] on icon at bounding box center [10, 42] width 3 height 4
select select "service"
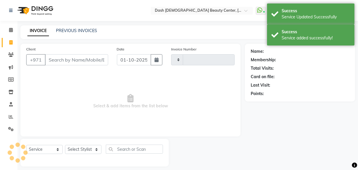
scroll to position [6, 0]
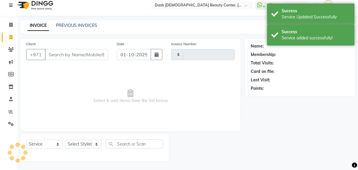
type input "4446"
select select "8372"
click at [63, 54] on input "Client" at bounding box center [76, 54] width 63 height 11
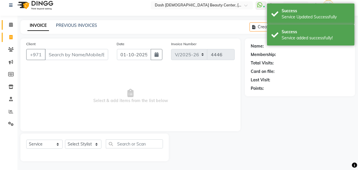
click at [12, 24] on icon at bounding box center [11, 24] width 4 height 4
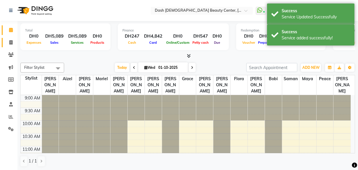
click at [12, 46] on link "Invoice" at bounding box center [9, 43] width 14 height 10
select select "service"
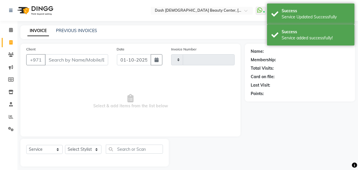
type input "4446"
select select "8372"
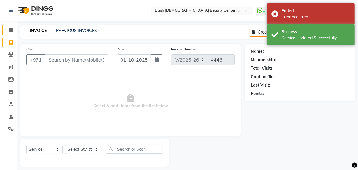
click at [12, 28] on icon at bounding box center [11, 30] width 4 height 4
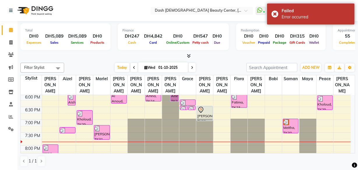
scroll to position [249, 0]
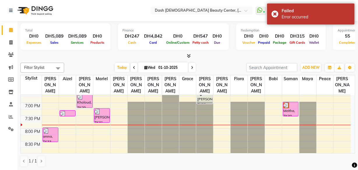
click at [289, 102] on div "Meitha, TK30, 07:00 PM-07:35 PM, Half Arm Wax,Half Leg Wax" at bounding box center [290, 109] width 15 height 14
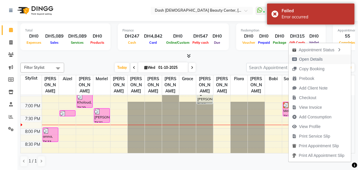
click at [316, 62] on span "Open Details" at bounding box center [308, 60] width 38 height 10
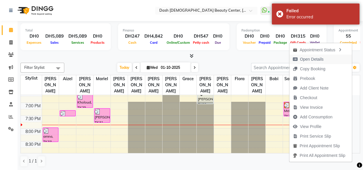
select select "3"
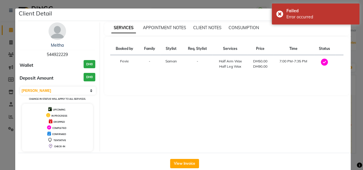
copy span "544922229"
click at [307, 11] on div "Failed" at bounding box center [320, 11] width 69 height 6
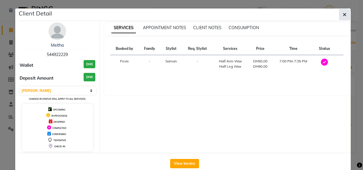
click at [342, 15] on icon "button" at bounding box center [344, 14] width 4 height 5
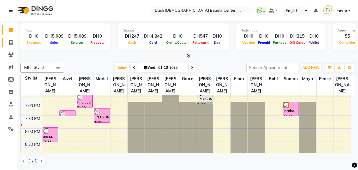
click at [11, 43] on icon at bounding box center [10, 42] width 3 height 4
select select "service"
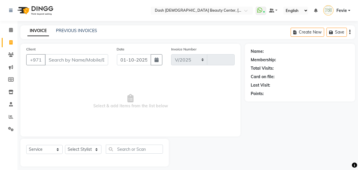
select select "8372"
type input "4446"
click at [65, 61] on input "Client" at bounding box center [76, 59] width 63 height 11
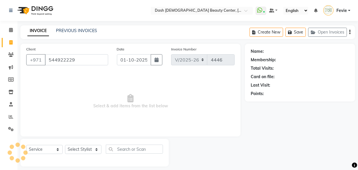
type input "544922229"
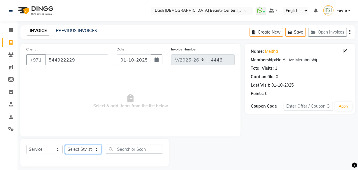
click at [71, 154] on select "Select Stylist [PERSON_NAME] [PERSON_NAME] [PERSON_NAME] [PERSON_NAME] [PERSON_…" at bounding box center [83, 149] width 36 height 9
select select "82784"
click at [65, 145] on select "Select Stylist [PERSON_NAME] [PERSON_NAME] [PERSON_NAME] [PERSON_NAME] [PERSON_…" at bounding box center [83, 149] width 36 height 9
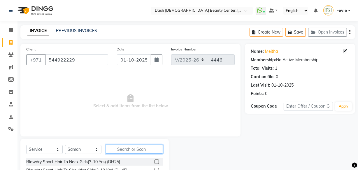
click at [133, 150] on input "text" at bounding box center [134, 149] width 57 height 9
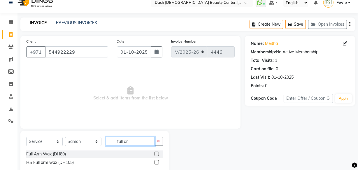
scroll to position [22, 0]
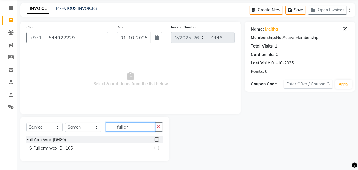
type input "full ar"
click at [157, 140] on label at bounding box center [157, 139] width 4 height 4
click at [157, 140] on input "checkbox" at bounding box center [157, 140] width 4 height 4
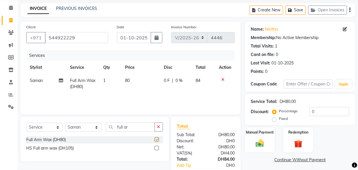
checkbox input "false"
click at [144, 127] on input "full ar" at bounding box center [130, 127] width 49 height 9
click at [159, 128] on icon "button" at bounding box center [158, 127] width 3 height 4
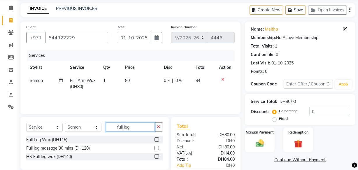
type input "full leg"
click at [157, 140] on label at bounding box center [157, 139] width 4 height 4
click at [157, 140] on input "checkbox" at bounding box center [157, 140] width 4 height 4
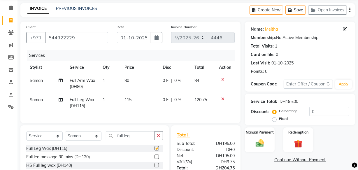
checkbox input "false"
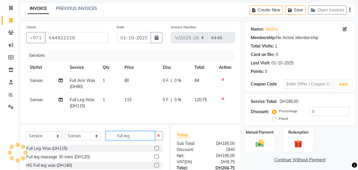
click at [146, 140] on input "full leg" at bounding box center [130, 135] width 49 height 9
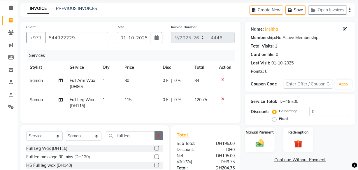
click at [159, 138] on icon "button" at bounding box center [158, 136] width 3 height 4
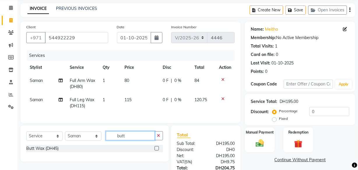
type input "butt"
click at [156, 151] on label at bounding box center [157, 148] width 4 height 4
click at [156, 151] on input "checkbox" at bounding box center [157, 149] width 4 height 4
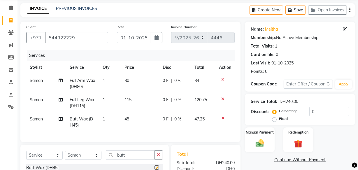
checkbox input "false"
click at [158, 157] on icon "button" at bounding box center [158, 155] width 3 height 4
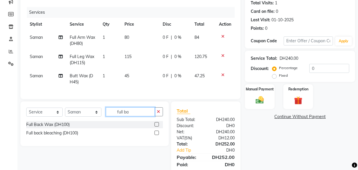
scroll to position [84, 0]
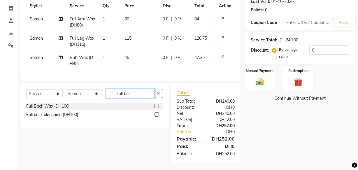
type input "full ba"
click at [157, 108] on label at bounding box center [157, 106] width 4 height 4
click at [157, 108] on input "checkbox" at bounding box center [157, 107] width 4 height 4
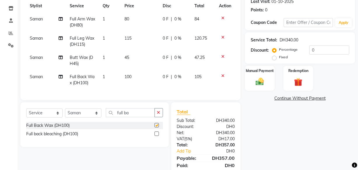
checkbox input "false"
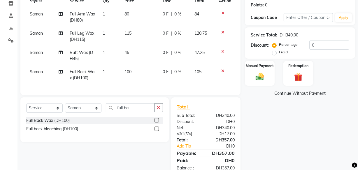
scroll to position [109, 0]
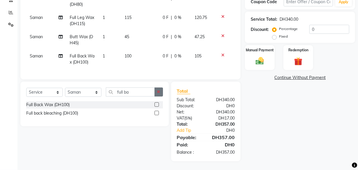
click at [159, 94] on icon "button" at bounding box center [158, 92] width 3 height 4
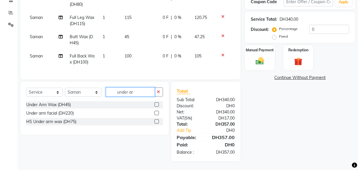
type input "under ar"
click at [155, 104] on label at bounding box center [157, 104] width 4 height 4
click at [155, 104] on input "checkbox" at bounding box center [157, 105] width 4 height 4
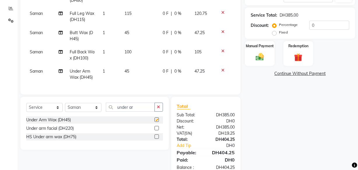
checkbox input "false"
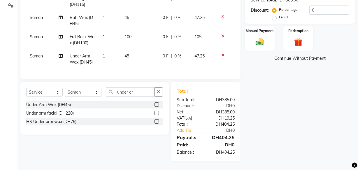
click at [264, 41] on img at bounding box center [259, 42] width 13 height 10
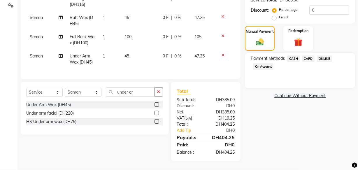
click at [311, 55] on span "CARD" at bounding box center [308, 58] width 13 height 7
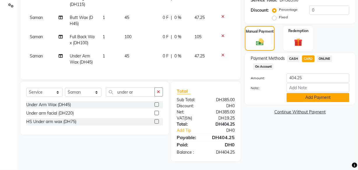
click at [314, 93] on button "Add Payment" at bounding box center [318, 97] width 63 height 9
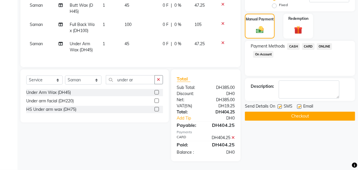
scroll to position [146, 0]
click at [307, 112] on button "Checkout" at bounding box center [300, 116] width 110 height 9
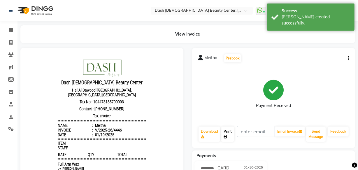
click at [228, 133] on link "Print" at bounding box center [228, 134] width 13 height 15
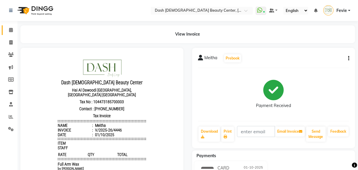
click at [11, 29] on icon at bounding box center [11, 30] width 4 height 4
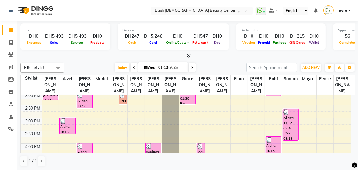
scroll to position [134, 0]
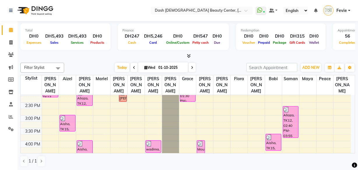
click at [288, 115] on div "Aliaza, TK12, 02:40 PM-03:55 PM, Coffee Scrub (DH100),Blowdry Long Hair Till Mi…" at bounding box center [290, 122] width 15 height 31
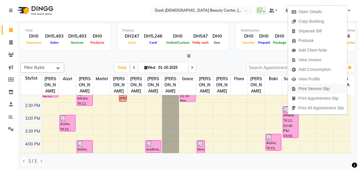
click at [322, 89] on span "Print Service Slip" at bounding box center [314, 89] width 31 height 6
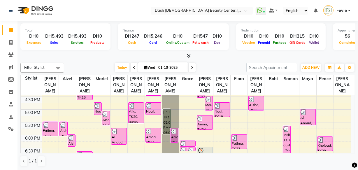
scroll to position [206, 0]
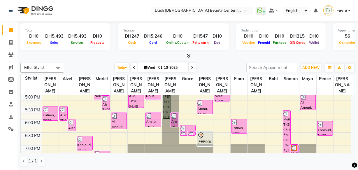
click at [291, 126] on td at bounding box center [196, 129] width 309 height 6
click at [288, 116] on div "Meitha, TK34, 05:40 PM-07:55 PM, Full Arm Wax (DH80),Full Leg Wax (DH115),Butt …" at bounding box center [286, 139] width 7 height 57
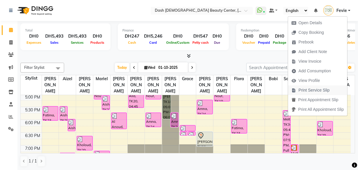
click at [321, 90] on span "Print Service Slip" at bounding box center [314, 90] width 31 height 6
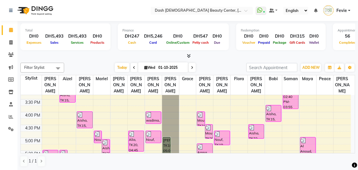
scroll to position [162, 0]
click at [276, 106] on div at bounding box center [274, 109] width 15 height 6
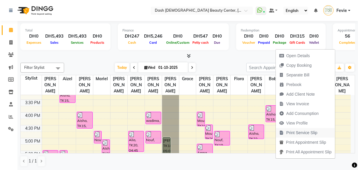
click at [312, 134] on span "Print Service Slip" at bounding box center [302, 133] width 31 height 6
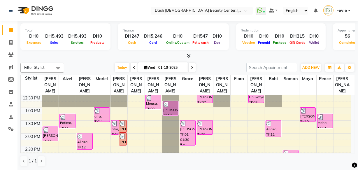
scroll to position [89, 0]
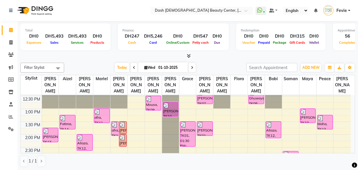
click at [278, 122] on div "Aliaza, TK12, 01:30 PM-02:10 PM, Essential Manicure" at bounding box center [273, 130] width 15 height 16
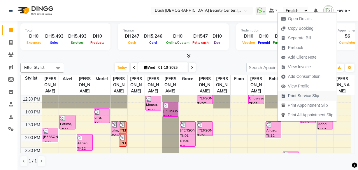
click at [310, 96] on span "Print Service Slip" at bounding box center [303, 96] width 31 height 6
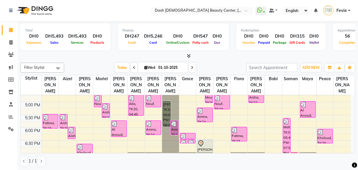
scroll to position [222, 0]
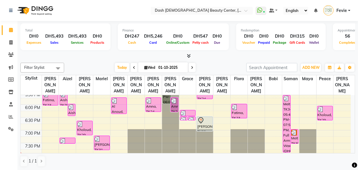
click at [203, 118] on div "[PERSON_NAME], TK28, 06:30 PM-07:05 PM, Hair Color Without [MEDICAL_DATA] - Ino…" at bounding box center [204, 124] width 15 height 14
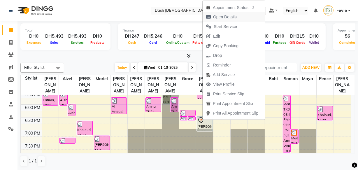
click at [226, 15] on span "Open Details" at bounding box center [225, 17] width 24 height 6
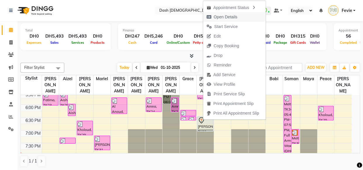
select select "7"
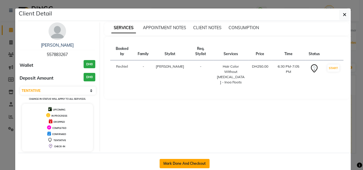
click at [177, 164] on button "Mark Done And Checkout" at bounding box center [184, 163] width 50 height 9
select select "service"
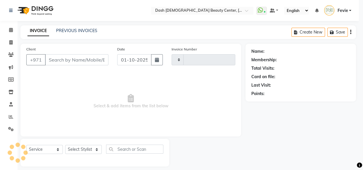
type input "4447"
select select "8372"
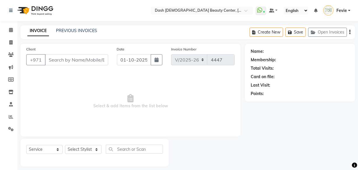
type input "557883267"
select select "81114"
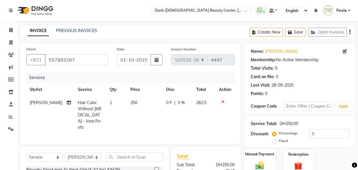
click at [263, 160] on div "Manual Payment" at bounding box center [260, 162] width 31 height 26
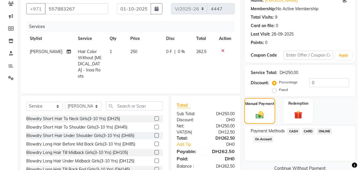
scroll to position [55, 0]
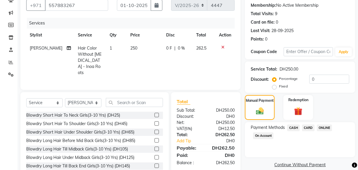
click at [309, 128] on span "CARD" at bounding box center [308, 128] width 13 height 7
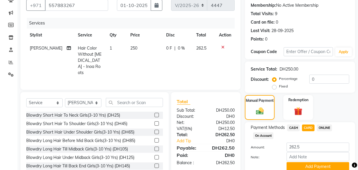
scroll to position [79, 0]
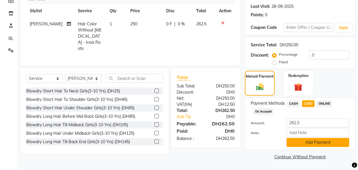
click at [317, 144] on button "Add Payment" at bounding box center [318, 142] width 63 height 9
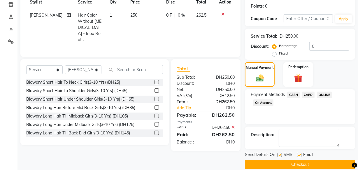
scroll to position [95, 0]
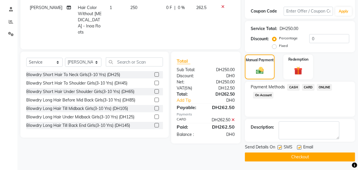
click at [287, 159] on button "Checkout" at bounding box center [300, 157] width 110 height 9
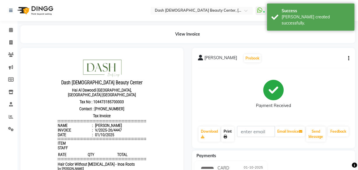
click at [226, 137] on icon at bounding box center [226, 137] width 4 height 4
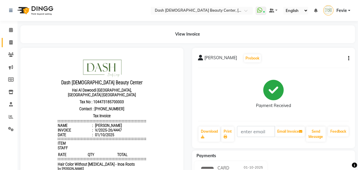
click at [9, 42] on icon at bounding box center [10, 42] width 3 height 4
select select "service"
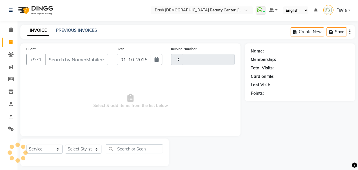
type input "4448"
select select "8372"
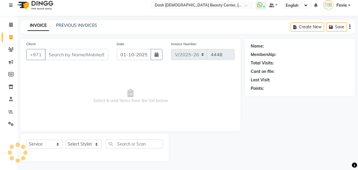
click at [82, 52] on input "Client" at bounding box center [76, 54] width 63 height 11
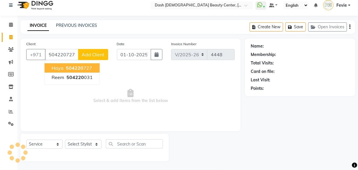
type input "504220727"
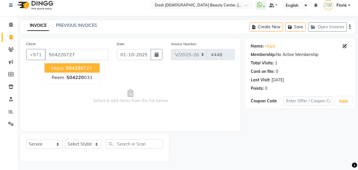
click at [75, 67] on span "504220" at bounding box center [75, 68] width 18 height 6
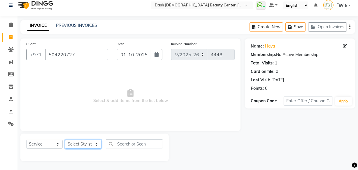
click at [83, 146] on select "Select Stylist [PERSON_NAME] [PERSON_NAME] [PERSON_NAME] [PERSON_NAME] [PERSON_…" at bounding box center [83, 144] width 36 height 9
select select "81107"
click at [65, 140] on select "Select Stylist [PERSON_NAME] [PERSON_NAME] [PERSON_NAME] [PERSON_NAME] [PERSON_…" at bounding box center [83, 144] width 36 height 9
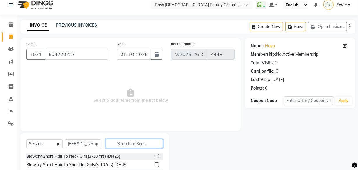
click at [136, 146] on input "text" at bounding box center [134, 143] width 57 height 9
type input "hand na"
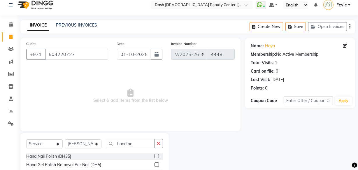
click at [156, 158] on label at bounding box center [157, 156] width 4 height 4
click at [156, 158] on input "checkbox" at bounding box center [157, 157] width 4 height 4
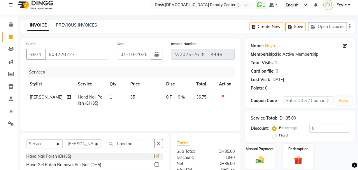
checkbox input "false"
click at [257, 156] on img at bounding box center [260, 160] width 14 height 10
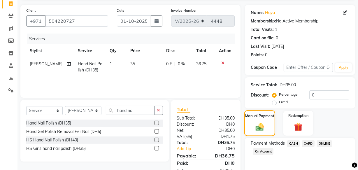
scroll to position [48, 0]
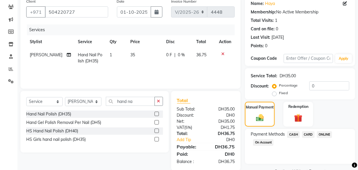
click at [298, 135] on span "CASH" at bounding box center [294, 134] width 13 height 7
click at [312, 135] on span "CARD" at bounding box center [308, 134] width 13 height 7
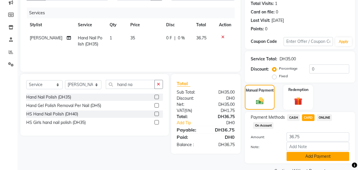
click at [313, 157] on button "Add Payment" at bounding box center [318, 156] width 63 height 9
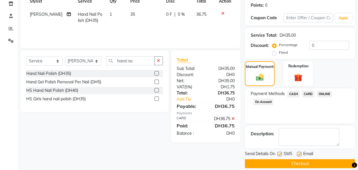
scroll to position [95, 0]
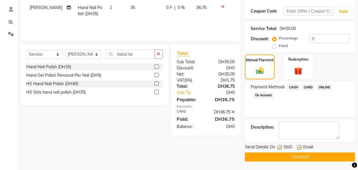
click at [298, 157] on button "Checkout" at bounding box center [300, 157] width 110 height 9
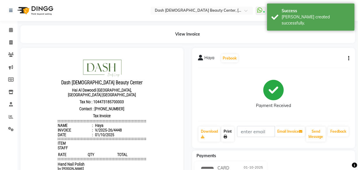
click at [229, 132] on link "Print" at bounding box center [228, 134] width 13 height 15
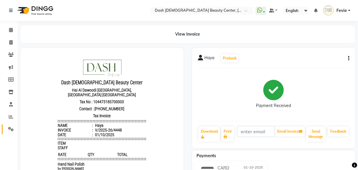
click at [14, 130] on span at bounding box center [11, 129] width 10 height 7
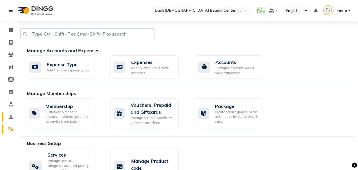
click at [12, 119] on icon at bounding box center [11, 117] width 4 height 4
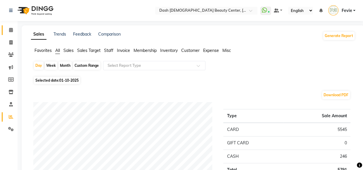
click at [15, 29] on span at bounding box center [11, 30] width 10 height 7
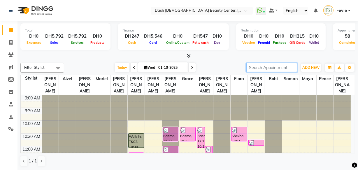
click at [270, 65] on input "search" at bounding box center [272, 67] width 51 height 9
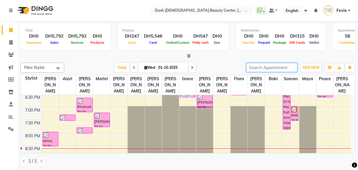
scroll to position [245, 0]
click at [100, 113] on div "[PERSON_NAME], TK31, 07:15 PM-07:50 PM, Blowdry Alabara Very Long Hair (DH230)" at bounding box center [101, 120] width 15 height 14
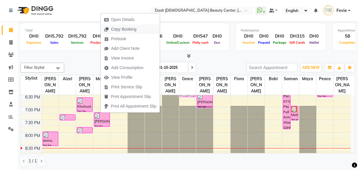
click at [117, 29] on span "Copy Booking" at bounding box center [123, 29] width 25 height 6
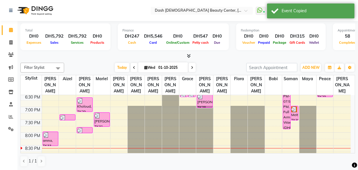
click at [99, 117] on div "[PERSON_NAME], TK31, 07:15 PM-07:50 PM, Blowdry Alabara Very Long Hair (DH230)" at bounding box center [101, 120] width 15 height 14
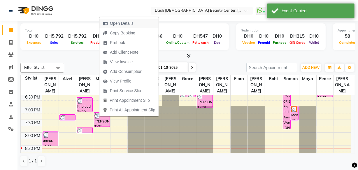
click at [125, 23] on span "Open Details" at bounding box center [122, 23] width 24 height 6
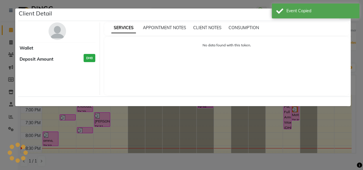
select select "3"
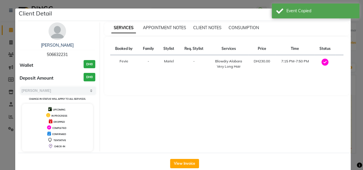
copy span "506632231"
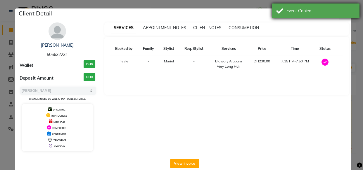
click at [339, 8] on div "Event Copied" at bounding box center [320, 11] width 69 height 6
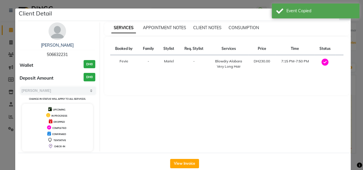
click at [342, 13] on icon "button" at bounding box center [344, 14] width 4 height 5
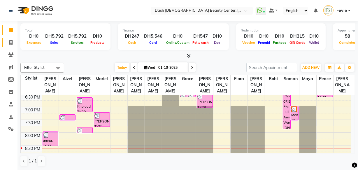
click at [10, 40] on icon at bounding box center [10, 42] width 3 height 4
select select "8372"
select select "service"
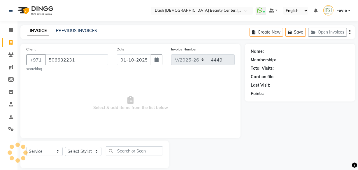
type input "506632231"
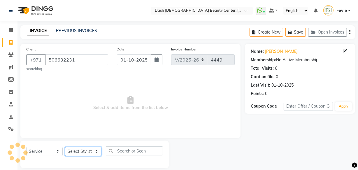
click at [81, 147] on select "Select Stylist" at bounding box center [83, 151] width 36 height 9
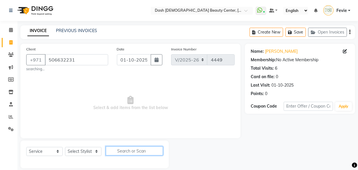
click at [135, 151] on input "text" at bounding box center [134, 151] width 57 height 9
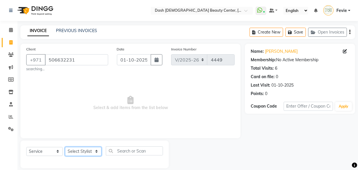
click at [89, 152] on select "Select Stylist [PERSON_NAME] [PERSON_NAME] [PERSON_NAME] [PERSON_NAME] [PERSON_…" at bounding box center [83, 151] width 36 height 9
select select "81109"
click at [65, 147] on select "Select Stylist [PERSON_NAME] [PERSON_NAME] [PERSON_NAME] [PERSON_NAME] [PERSON_…" at bounding box center [83, 151] width 36 height 9
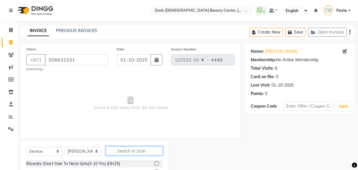
click at [137, 154] on input "text" at bounding box center [134, 151] width 57 height 9
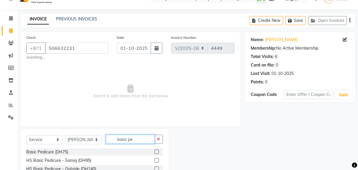
scroll to position [34, 0]
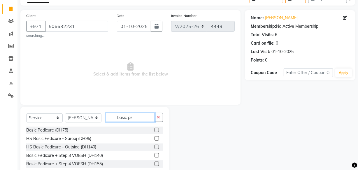
type input "basic pe"
click at [155, 130] on label at bounding box center [157, 130] width 4 height 4
click at [155, 130] on input "checkbox" at bounding box center [157, 130] width 4 height 4
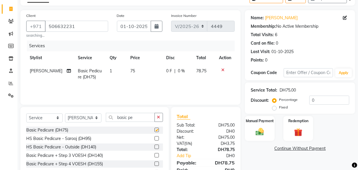
checkbox input "false"
click at [259, 123] on label "Manual Payment" at bounding box center [260, 121] width 29 height 6
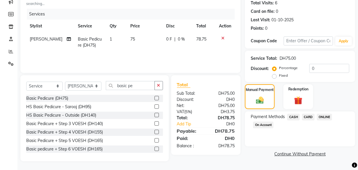
click at [312, 118] on span "CARD" at bounding box center [308, 117] width 13 height 7
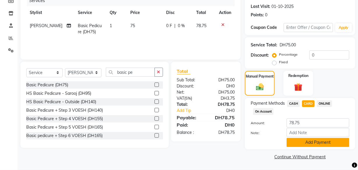
click at [324, 138] on button "Add Payment" at bounding box center [318, 142] width 63 height 9
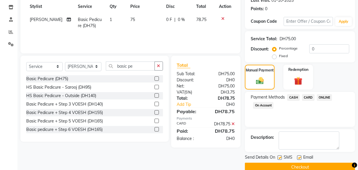
scroll to position [95, 0]
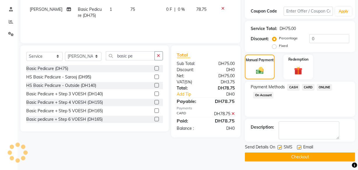
click at [309, 159] on button "Checkout" at bounding box center [300, 157] width 110 height 9
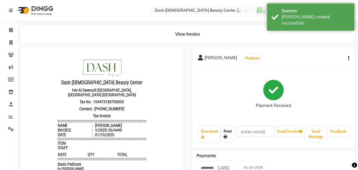
click at [228, 141] on link "Print" at bounding box center [228, 134] width 13 height 15
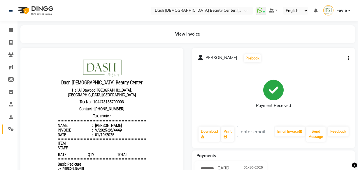
click at [10, 127] on icon at bounding box center [11, 129] width 6 height 4
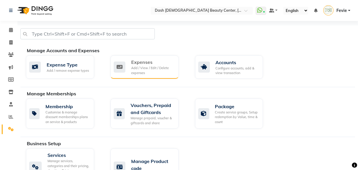
click at [156, 67] on div "Add / View / Edit / Delete expenses" at bounding box center [152, 71] width 43 height 10
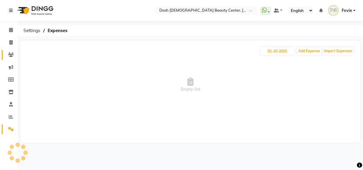
click at [11, 52] on span at bounding box center [11, 55] width 10 height 7
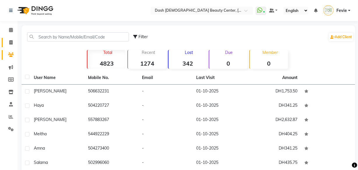
click at [9, 41] on icon at bounding box center [10, 42] width 3 height 4
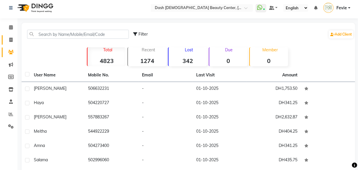
select select "8372"
select select "service"
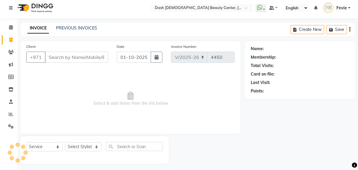
scroll to position [6, 0]
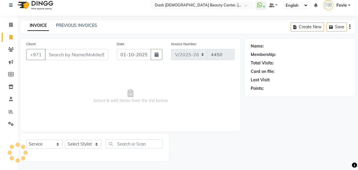
click at [77, 57] on input "Client" at bounding box center [76, 54] width 63 height 11
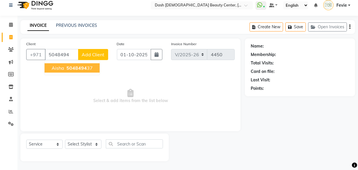
click at [85, 68] on span "5048494" at bounding box center [77, 68] width 20 height 6
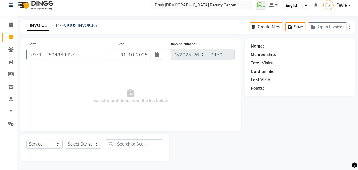
type input "504849437"
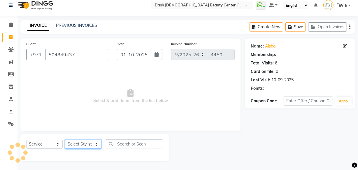
click at [85, 149] on select "Select Stylist [PERSON_NAME] [PERSON_NAME] [PERSON_NAME] [PERSON_NAME] [PERSON_…" at bounding box center [83, 144] width 36 height 9
select select "82784"
click at [65, 140] on select "Select Stylist [PERSON_NAME] [PERSON_NAME] [PERSON_NAME] [PERSON_NAME] [PERSON_…" at bounding box center [83, 144] width 36 height 9
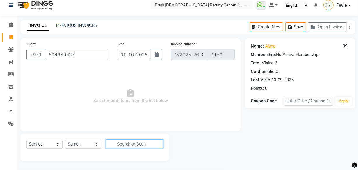
click at [131, 145] on input "text" at bounding box center [134, 144] width 57 height 9
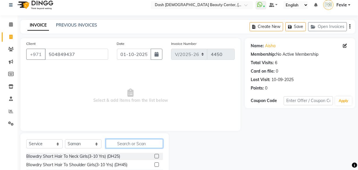
type input "h"
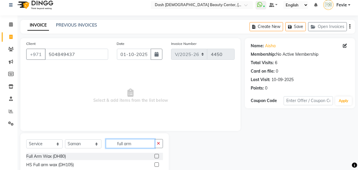
type input "full arm"
click at [157, 156] on label at bounding box center [157, 156] width 4 height 4
click at [157, 156] on input "checkbox" at bounding box center [157, 157] width 4 height 4
checkbox input "true"
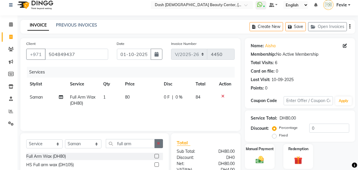
click at [159, 143] on icon "button" at bounding box center [158, 144] width 3 height 4
type input "half leg"
click at [155, 156] on label at bounding box center [157, 156] width 4 height 4
click at [155, 156] on input "checkbox" at bounding box center [157, 157] width 4 height 4
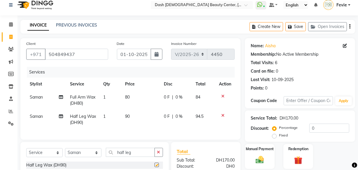
checkbox input "false"
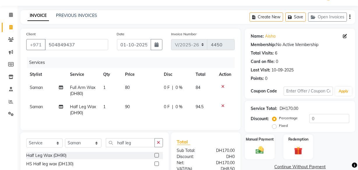
scroll to position [40, 0]
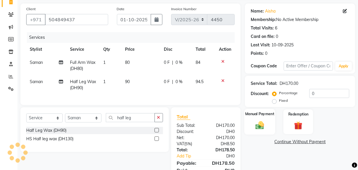
click at [262, 122] on img at bounding box center [260, 125] width 14 height 10
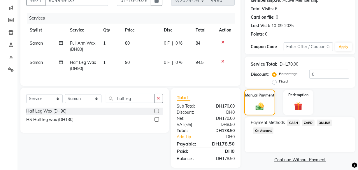
scroll to position [70, 0]
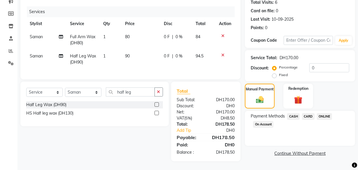
click at [295, 113] on span "CASH" at bounding box center [294, 116] width 13 height 7
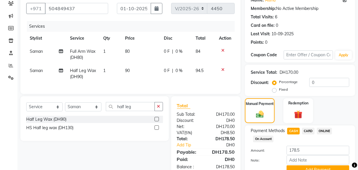
scroll to position [52, 0]
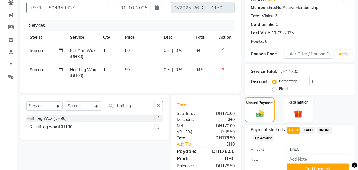
click at [40, 50] on span "Saman" at bounding box center [36, 50] width 13 height 5
select select "82784"
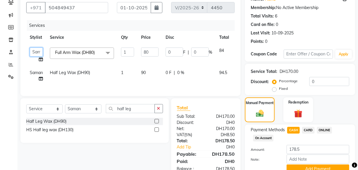
click at [39, 50] on select "Aizel Angelina Anna Bobi Edlyn Fevie Flora Grace Hamda Janine Jelyn Mariel Maya…" at bounding box center [36, 52] width 13 height 9
select select "81109"
click at [32, 72] on span "Saman" at bounding box center [36, 72] width 13 height 5
select select "82784"
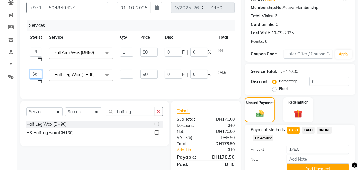
click at [37, 73] on select "Aizel Angelina Anna Bobi Edlyn Fevie Flora Grace Hamda Janine Jelyn Mariel Maya…" at bounding box center [36, 74] width 12 height 9
select select "81109"
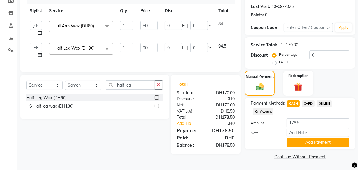
scroll to position [78, 0]
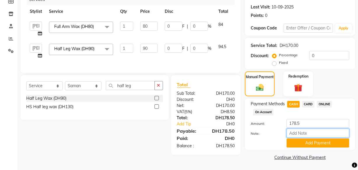
click at [308, 131] on input "Note:" at bounding box center [318, 133] width 63 height 9
click at [290, 124] on input "178.5" at bounding box center [318, 123] width 63 height 9
click at [306, 122] on input "178.5" at bounding box center [318, 123] width 63 height 9
type input "1"
type input "200"
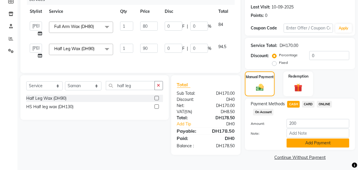
click at [315, 142] on button "Add Payment" at bounding box center [318, 143] width 63 height 9
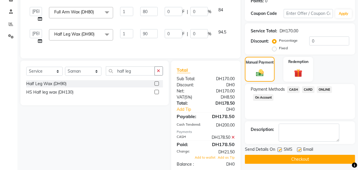
scroll to position [115, 0]
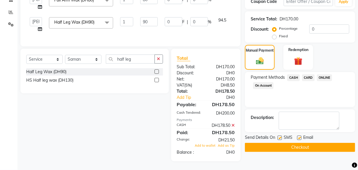
click at [297, 143] on button "Checkout" at bounding box center [300, 147] width 110 height 9
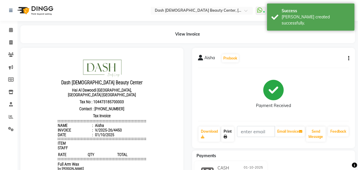
click at [228, 131] on link "Print" at bounding box center [228, 134] width 13 height 15
click at [11, 42] on icon at bounding box center [10, 42] width 3 height 4
select select "service"
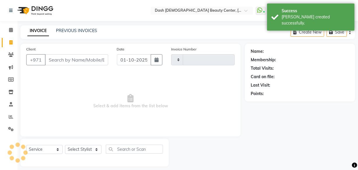
scroll to position [6, 0]
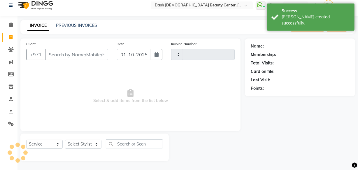
type input "4451"
select select "8372"
click at [92, 56] on input "Client" at bounding box center [76, 54] width 63 height 11
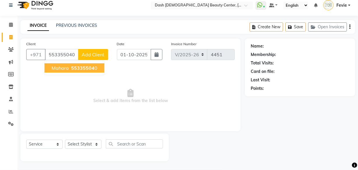
type input "553355040"
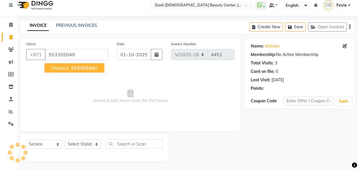
click at [82, 64] on button "Mahara 55335504 0" at bounding box center [75, 67] width 60 height 9
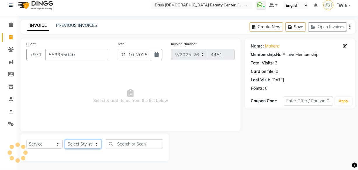
click at [84, 148] on select "Select Stylist [PERSON_NAME] [PERSON_NAME] [PERSON_NAME] [PERSON_NAME] [PERSON_…" at bounding box center [83, 144] width 36 height 9
select select "82782"
click at [65, 140] on select "Select Stylist [PERSON_NAME] [PERSON_NAME] [PERSON_NAME] [PERSON_NAME] [PERSON_…" at bounding box center [83, 144] width 36 height 9
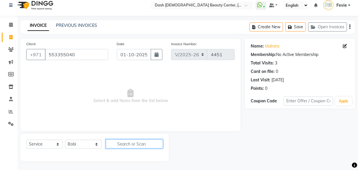
click at [142, 143] on input "text" at bounding box center [134, 144] width 57 height 9
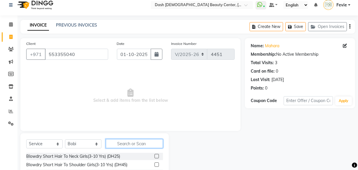
click at [140, 148] on input "text" at bounding box center [134, 143] width 57 height 9
type input "h"
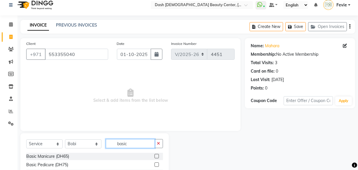
type input "basic"
click at [155, 156] on label at bounding box center [157, 156] width 4 height 4
click at [155, 156] on input "checkbox" at bounding box center [157, 157] width 4 height 4
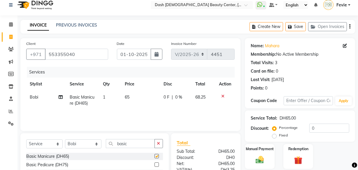
checkbox input "false"
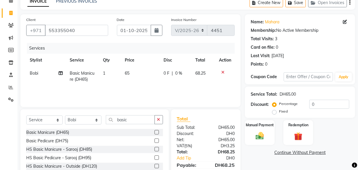
scroll to position [31, 0]
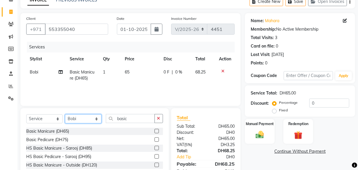
click at [82, 122] on select "Select Stylist [PERSON_NAME] [PERSON_NAME] [PERSON_NAME] [PERSON_NAME] [PERSON_…" at bounding box center [83, 118] width 36 height 9
select select "85614"
click at [65, 114] on select "Select Stylist [PERSON_NAME] [PERSON_NAME] [PERSON_NAME] [PERSON_NAME] [PERSON_…" at bounding box center [83, 118] width 36 height 9
click at [138, 118] on input "basic" at bounding box center [130, 118] width 49 height 9
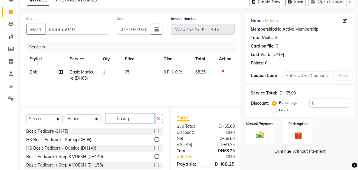
type input "basic pe"
click at [155, 131] on label at bounding box center [157, 131] width 4 height 4
click at [155, 131] on input "checkbox" at bounding box center [157, 132] width 4 height 4
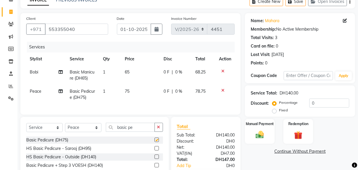
checkbox input "false"
click at [265, 137] on img at bounding box center [260, 135] width 14 height 10
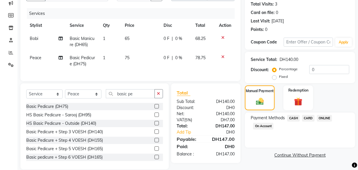
click at [308, 118] on span "CARD" at bounding box center [308, 118] width 13 height 7
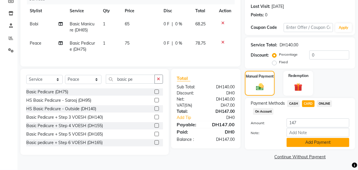
click at [316, 142] on button "Add Payment" at bounding box center [318, 142] width 63 height 9
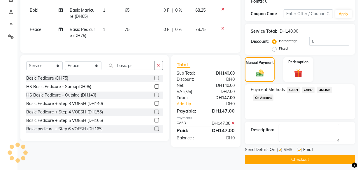
scroll to position [95, 0]
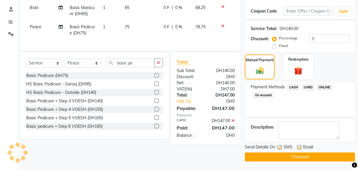
click at [296, 161] on button "Checkout" at bounding box center [300, 157] width 110 height 9
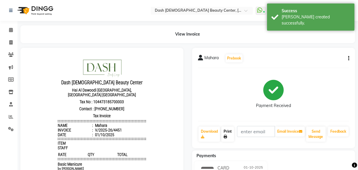
click at [232, 139] on link "Print" at bounding box center [228, 134] width 13 height 15
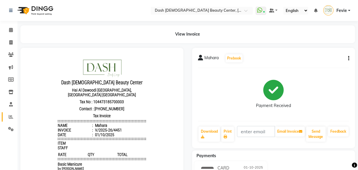
click at [4, 118] on link "Reports" at bounding box center [9, 117] width 14 height 10
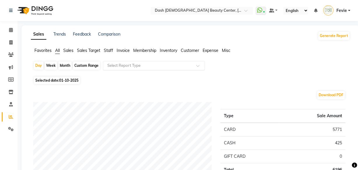
click at [136, 64] on input "text" at bounding box center [148, 66] width 84 height 6
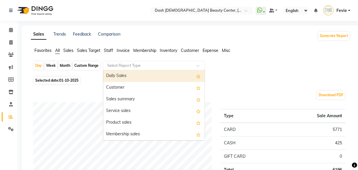
click at [120, 78] on div "Daily Sales" at bounding box center [154, 76] width 102 height 12
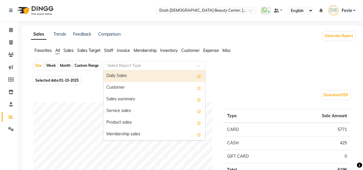
select select "full_report"
select select "pdf"
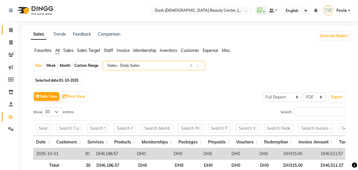
click at [14, 29] on span at bounding box center [11, 30] width 10 height 7
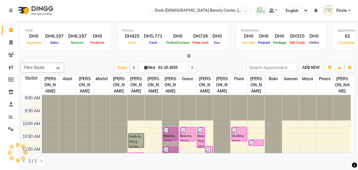
click at [314, 67] on span "ADD NEW" at bounding box center [311, 67] width 17 height 4
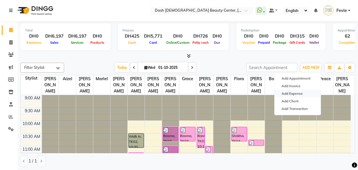
click at [296, 93] on link "Add Expense" at bounding box center [298, 94] width 46 height 8
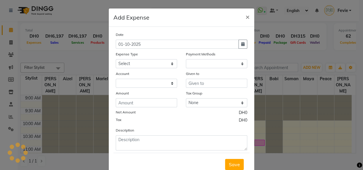
select select "1"
select select "7494"
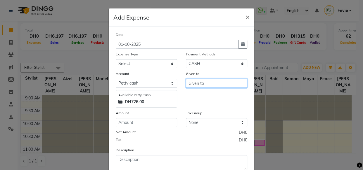
click at [210, 85] on input "text" at bounding box center [216, 83] width 61 height 9
type input "Staff"
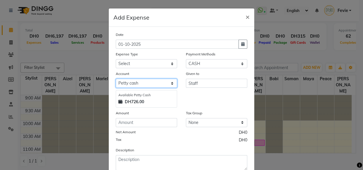
click at [141, 86] on select "Select Petty cash Card Tax Cash In Hand" at bounding box center [146, 83] width 61 height 9
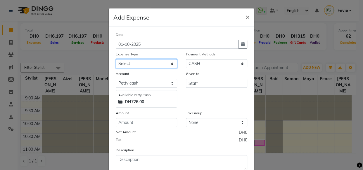
click at [149, 62] on select "Select Advance Salary Bank charges Car maintenance Cash transfer to bank Cash t…" at bounding box center [146, 63] width 61 height 9
select select "2"
click at [116, 60] on select "Select Advance Salary Bank charges Car maintenance Cash transfer to bank Cash t…" at bounding box center [146, 63] width 61 height 9
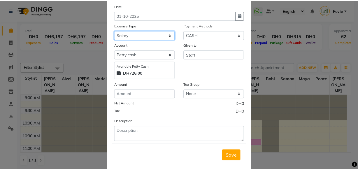
scroll to position [33, 0]
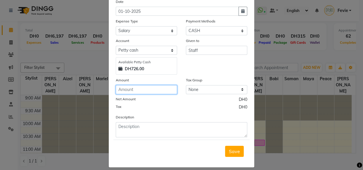
click at [151, 93] on input "number" at bounding box center [146, 89] width 61 height 9
type input "55.25"
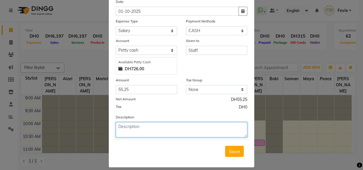
click at [166, 130] on textarea at bounding box center [181, 129] width 131 height 15
type textarea "Additional for the staff salary."
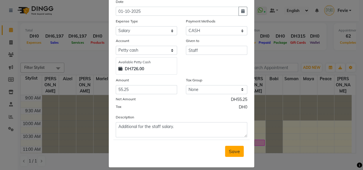
click at [229, 154] on span "Save" at bounding box center [234, 152] width 11 height 6
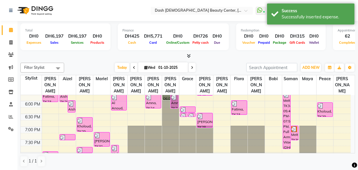
scroll to position [227, 0]
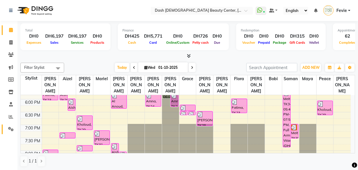
click at [10, 133] on link "Settings" at bounding box center [9, 130] width 14 height 10
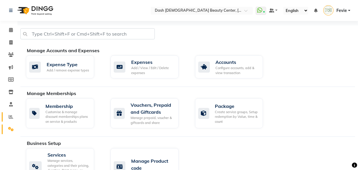
click at [3, 117] on link "Reports" at bounding box center [9, 117] width 14 height 10
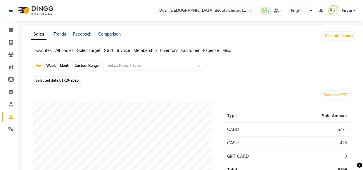
click at [163, 63] on input "text" at bounding box center [148, 66] width 84 height 6
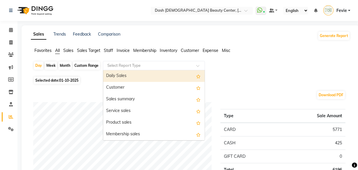
click at [152, 78] on div "Daily Sales" at bounding box center [154, 76] width 102 height 12
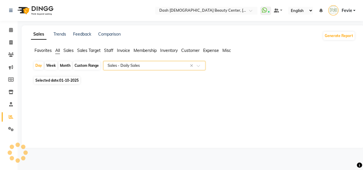
select select "full_report"
select select "pdf"
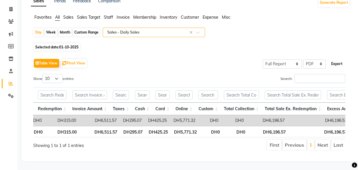
click at [339, 59] on button "Export" at bounding box center [337, 64] width 16 height 10
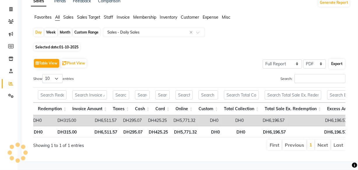
select select "sans-serif"
select select "13px"
select select "template_2"
select select "A4"
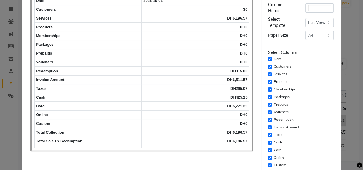
scroll to position [55, 0]
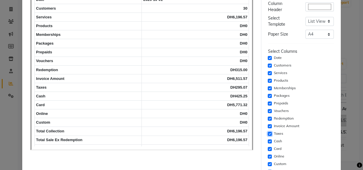
click at [267, 134] on input "checkbox" at bounding box center [269, 134] width 4 height 4
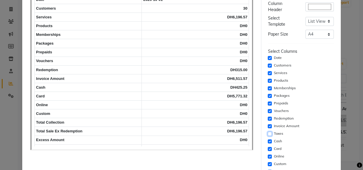
click at [267, 134] on input "checkbox" at bounding box center [269, 134] width 4 height 4
checkbox input "true"
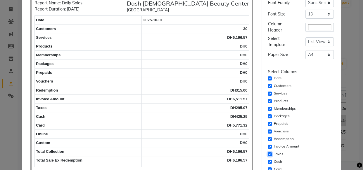
scroll to position [36, 0]
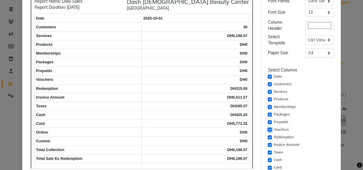
click at [267, 129] on input "checkbox" at bounding box center [269, 130] width 4 height 4
checkbox input "false"
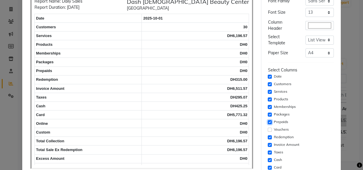
click at [267, 122] on input "checkbox" at bounding box center [269, 122] width 4 height 4
checkbox input "false"
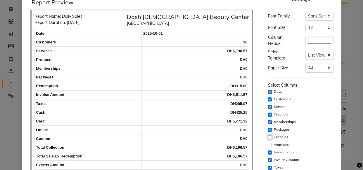
scroll to position [20, 0]
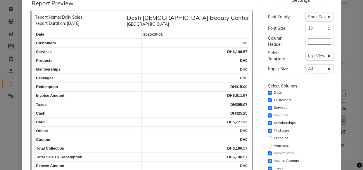
click at [279, 132] on label "Packages" at bounding box center [282, 130] width 16 height 5
click at [267, 130] on input "checkbox" at bounding box center [269, 131] width 4 height 4
checkbox input "false"
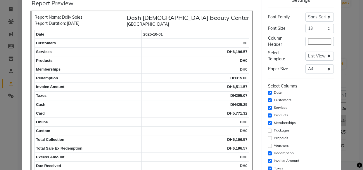
click at [268, 124] on div "Memberships" at bounding box center [301, 123] width 66 height 7
click at [267, 121] on input "checkbox" at bounding box center [269, 123] width 4 height 4
checkbox input "false"
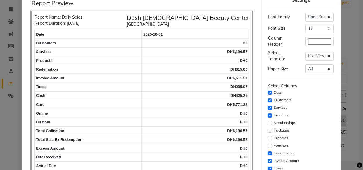
click at [268, 113] on div "Products" at bounding box center [301, 115] width 66 height 7
click at [267, 114] on input "checkbox" at bounding box center [269, 116] width 4 height 4
checkbox input "false"
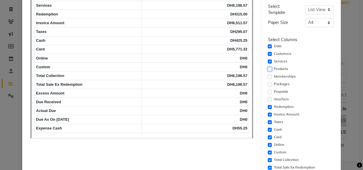
scroll to position [67, 0]
click at [267, 146] on input "checkbox" at bounding box center [269, 145] width 4 height 4
checkbox input "false"
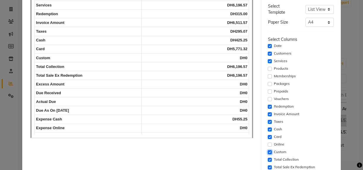
click at [267, 152] on input "checkbox" at bounding box center [269, 152] width 4 height 4
checkbox input "false"
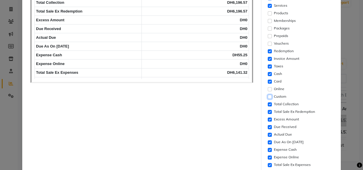
scroll to position [123, 0]
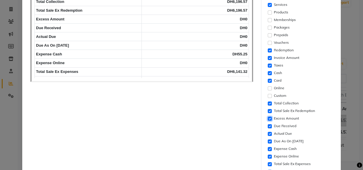
click at [267, 119] on input "checkbox" at bounding box center [269, 119] width 4 height 4
checkbox input "false"
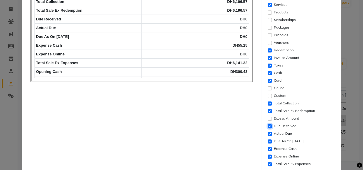
click at [268, 125] on input "checkbox" at bounding box center [269, 126] width 4 height 4
checkbox input "false"
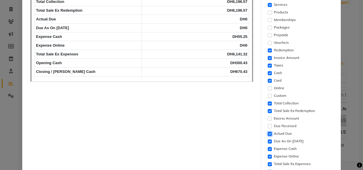
click at [267, 135] on input "checkbox" at bounding box center [269, 134] width 4 height 4
checkbox input "false"
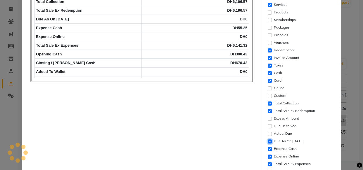
click at [267, 141] on input "checkbox" at bounding box center [269, 142] width 4 height 4
checkbox input "false"
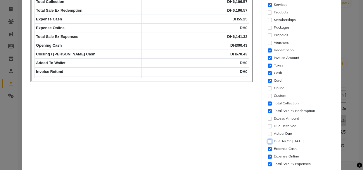
scroll to position [135, 0]
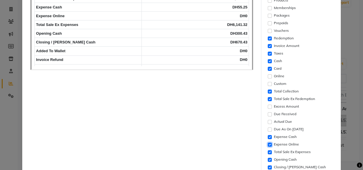
click at [267, 144] on input "checkbox" at bounding box center [269, 145] width 4 height 4
checkbox input "false"
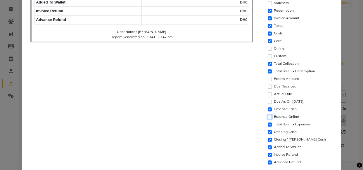
scroll to position [162, 0]
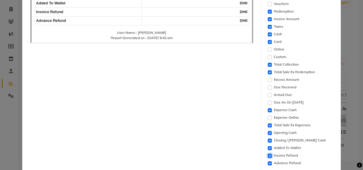
click at [267, 156] on input "checkbox" at bounding box center [269, 156] width 4 height 4
checkbox input "false"
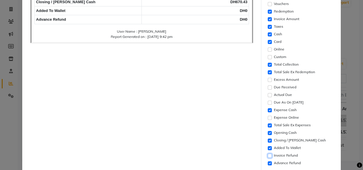
scroll to position [4, 0]
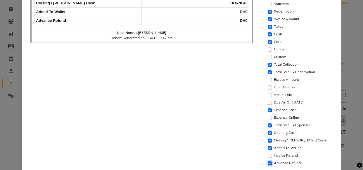
click at [267, 164] on input "checkbox" at bounding box center [269, 163] width 4 height 4
checkbox input "false"
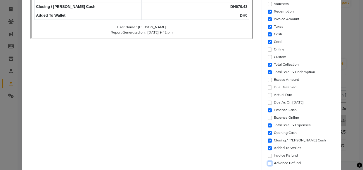
scroll to position [0, 0]
click at [267, 148] on input "checkbox" at bounding box center [269, 148] width 4 height 4
checkbox input "false"
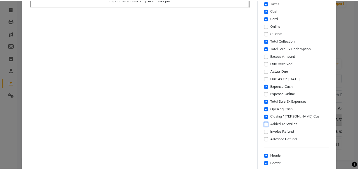
scroll to position [215, 0]
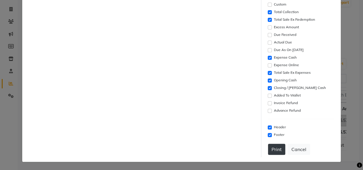
click at [270, 152] on button "Print" at bounding box center [276, 149] width 17 height 11
click at [296, 153] on button "Cancel" at bounding box center [298, 149] width 22 height 11
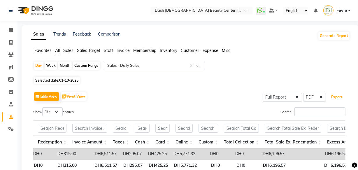
scroll to position [0, 0]
click at [172, 64] on input "text" at bounding box center [148, 65] width 84 height 6
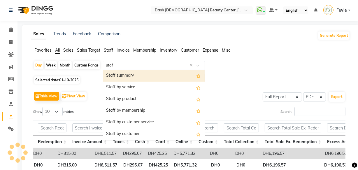
type input "staff"
click at [164, 79] on div "Staff summary" at bounding box center [154, 76] width 102 height 12
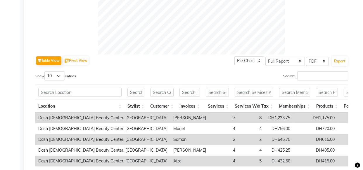
scroll to position [241, 0]
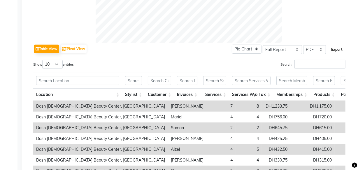
click at [341, 51] on button "Export" at bounding box center [337, 50] width 16 height 10
select select "sans-serif"
select select "13px"
select select "template_2"
select select "A4"
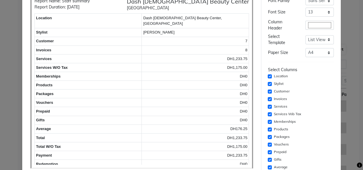
scroll to position [38, 0]
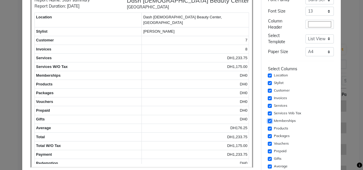
click at [267, 121] on input "checkbox" at bounding box center [269, 121] width 4 height 4
checkbox input "false"
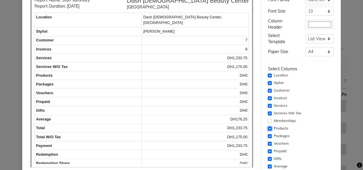
click at [267, 129] on input "checkbox" at bounding box center [269, 129] width 4 height 4
checkbox input "false"
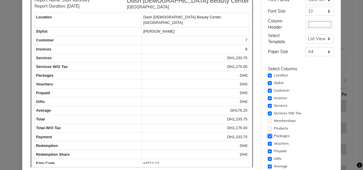
click at [267, 136] on input "checkbox" at bounding box center [269, 136] width 4 height 4
checkbox input "false"
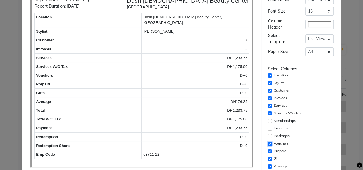
click at [267, 143] on input "checkbox" at bounding box center [269, 144] width 4 height 4
checkbox input "false"
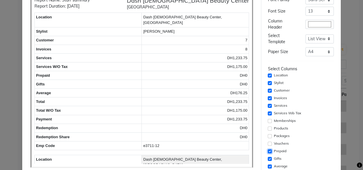
click at [267, 152] on input "checkbox" at bounding box center [269, 151] width 4 height 4
checkbox input "false"
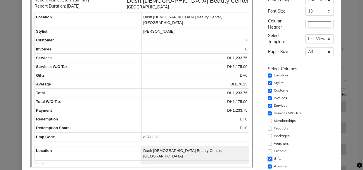
click at [267, 159] on input "checkbox" at bounding box center [269, 159] width 4 height 4
checkbox input "false"
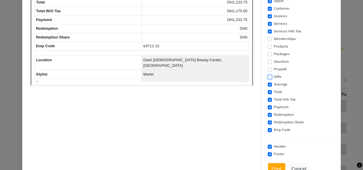
scroll to position [128, 0]
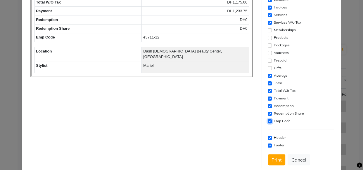
click at [267, 121] on input "checkbox" at bounding box center [269, 121] width 4 height 4
checkbox input "false"
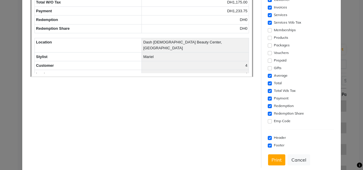
click at [268, 111] on div "Redemption Share" at bounding box center [301, 113] width 66 height 7
click at [270, 158] on button "Print" at bounding box center [276, 159] width 17 height 11
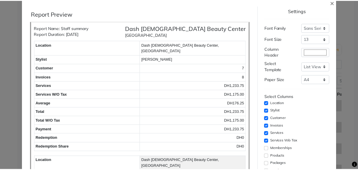
scroll to position [0, 0]
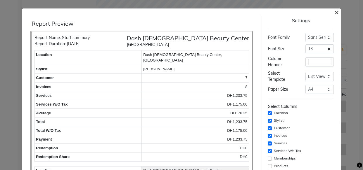
click at [334, 13] on span "×" at bounding box center [336, 12] width 4 height 9
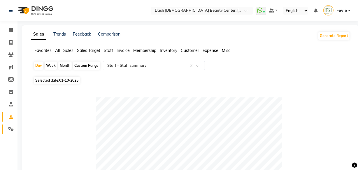
click at [13, 130] on icon at bounding box center [11, 129] width 6 height 4
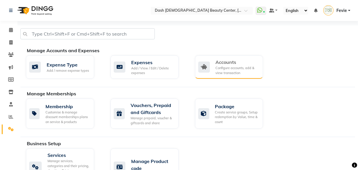
click at [229, 63] on div "Accounts" at bounding box center [237, 62] width 43 height 7
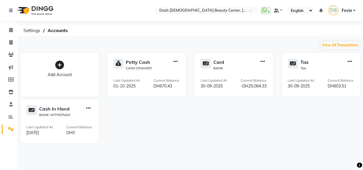
click at [176, 62] on icon "button" at bounding box center [175, 62] width 4 height 0
click at [180, 43] on div "Create Transfer" at bounding box center [175, 42] width 31 height 6
select select "internal transfer"
select select "7494"
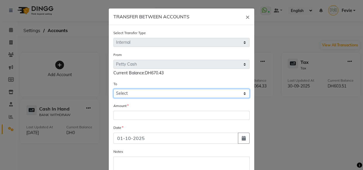
click at [161, 93] on select "Select Petty Cash Card Tax Cash In Hand" at bounding box center [181, 93] width 136 height 9
select select "7561"
click at [113, 89] on select "Select Petty Cash Card Tax Cash In Hand" at bounding box center [181, 93] width 136 height 9
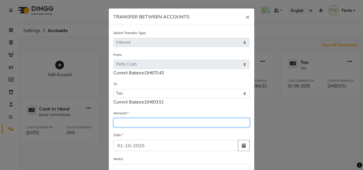
click at [148, 125] on input "number" at bounding box center [181, 122] width 136 height 9
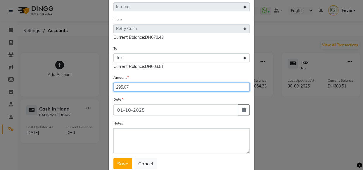
scroll to position [39, 0]
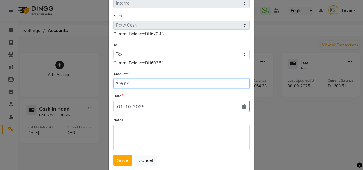
type input "295.07"
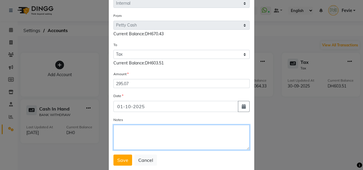
click at [155, 134] on textarea "Notes" at bounding box center [181, 137] width 136 height 25
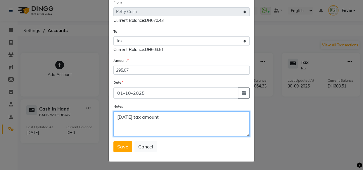
scroll to position [53, 0]
type textarea "October 1 tax amount"
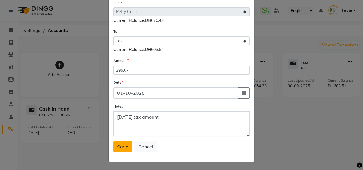
click at [122, 149] on span "Save" at bounding box center [122, 147] width 11 height 6
